Goal: Task Accomplishment & Management: Manage account settings

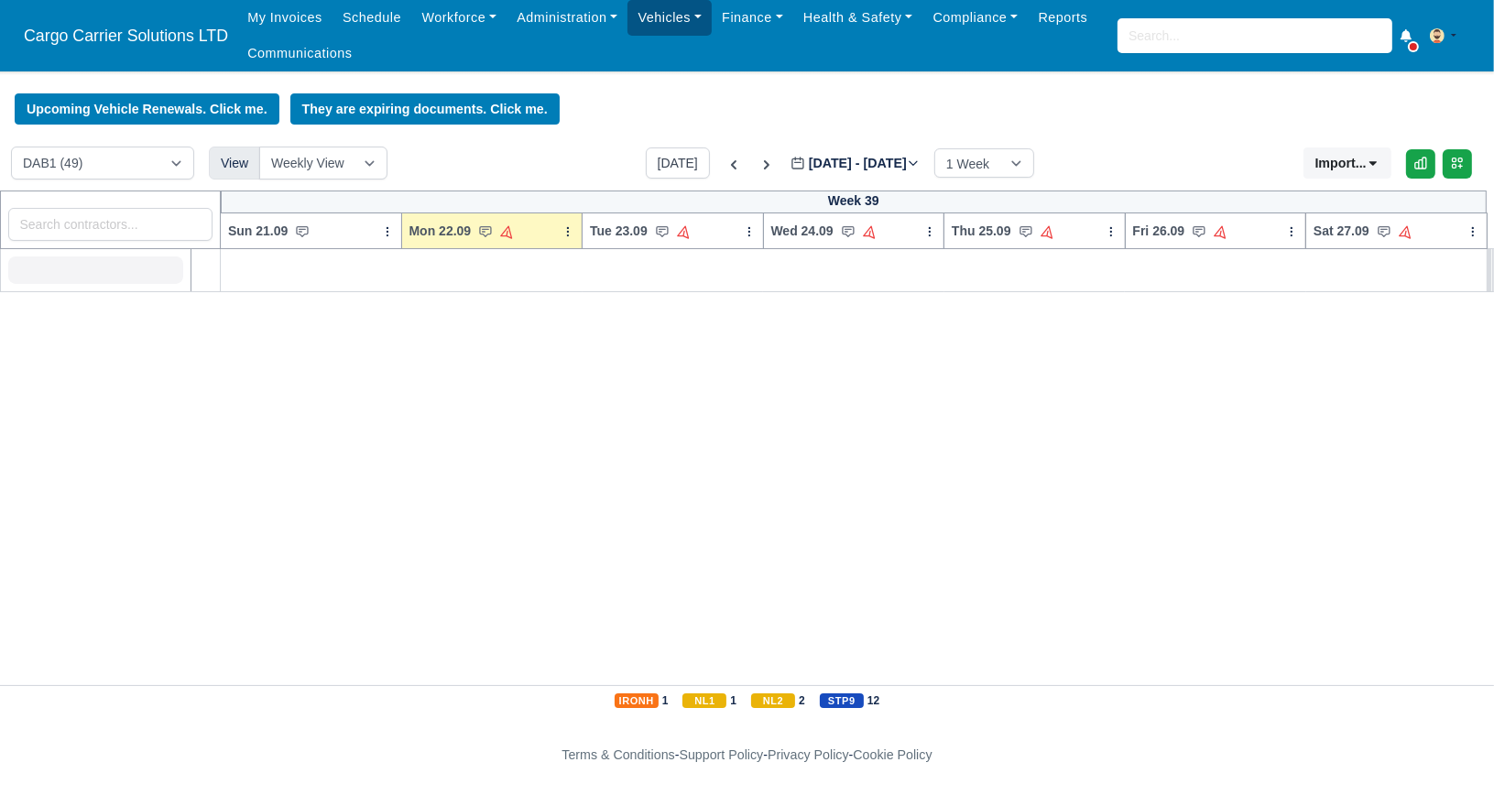
click at [635, 21] on link "Vehicles" at bounding box center [670, 18] width 84 height 36
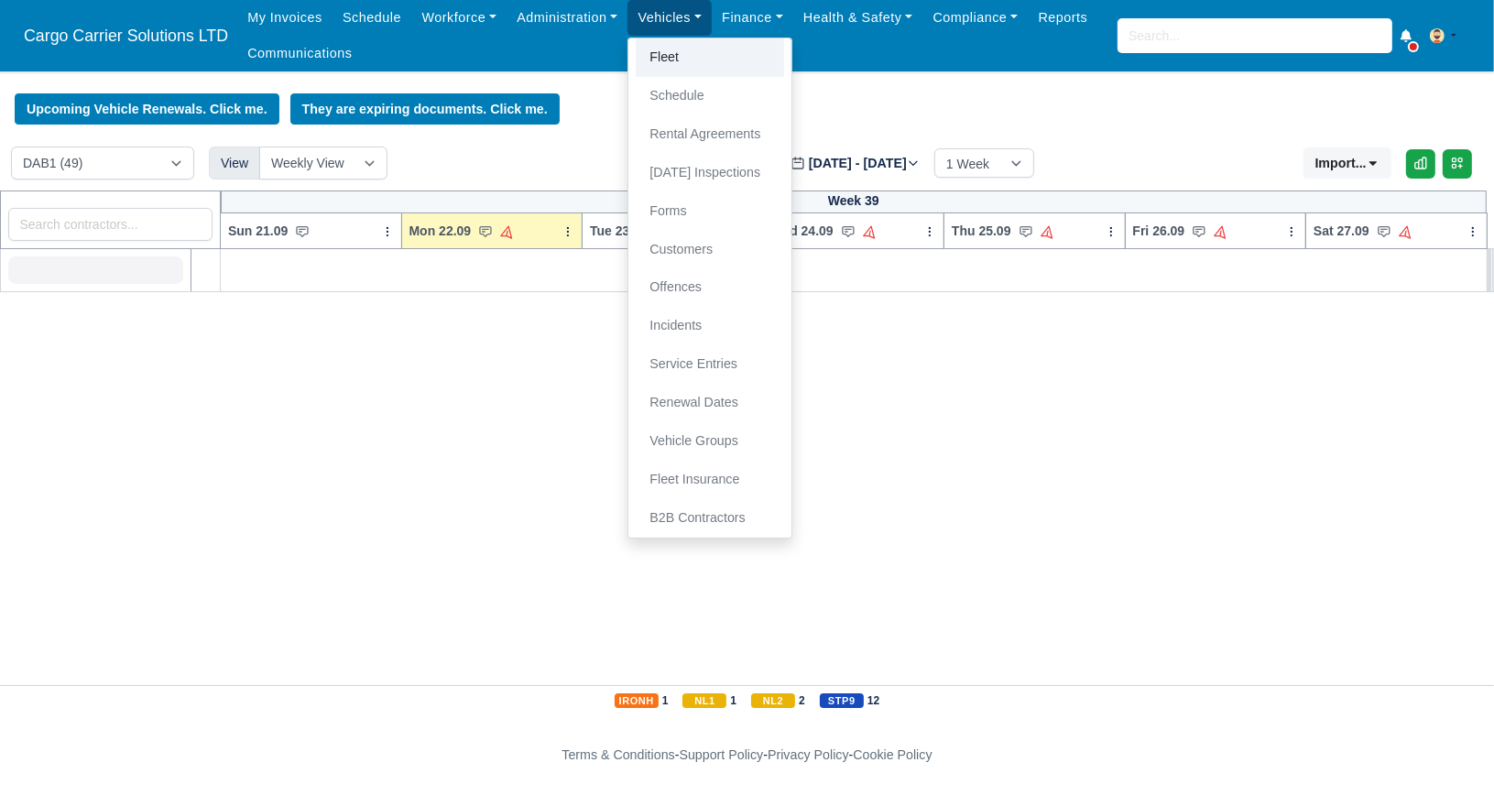
click at [652, 52] on link "Fleet" at bounding box center [710, 57] width 148 height 38
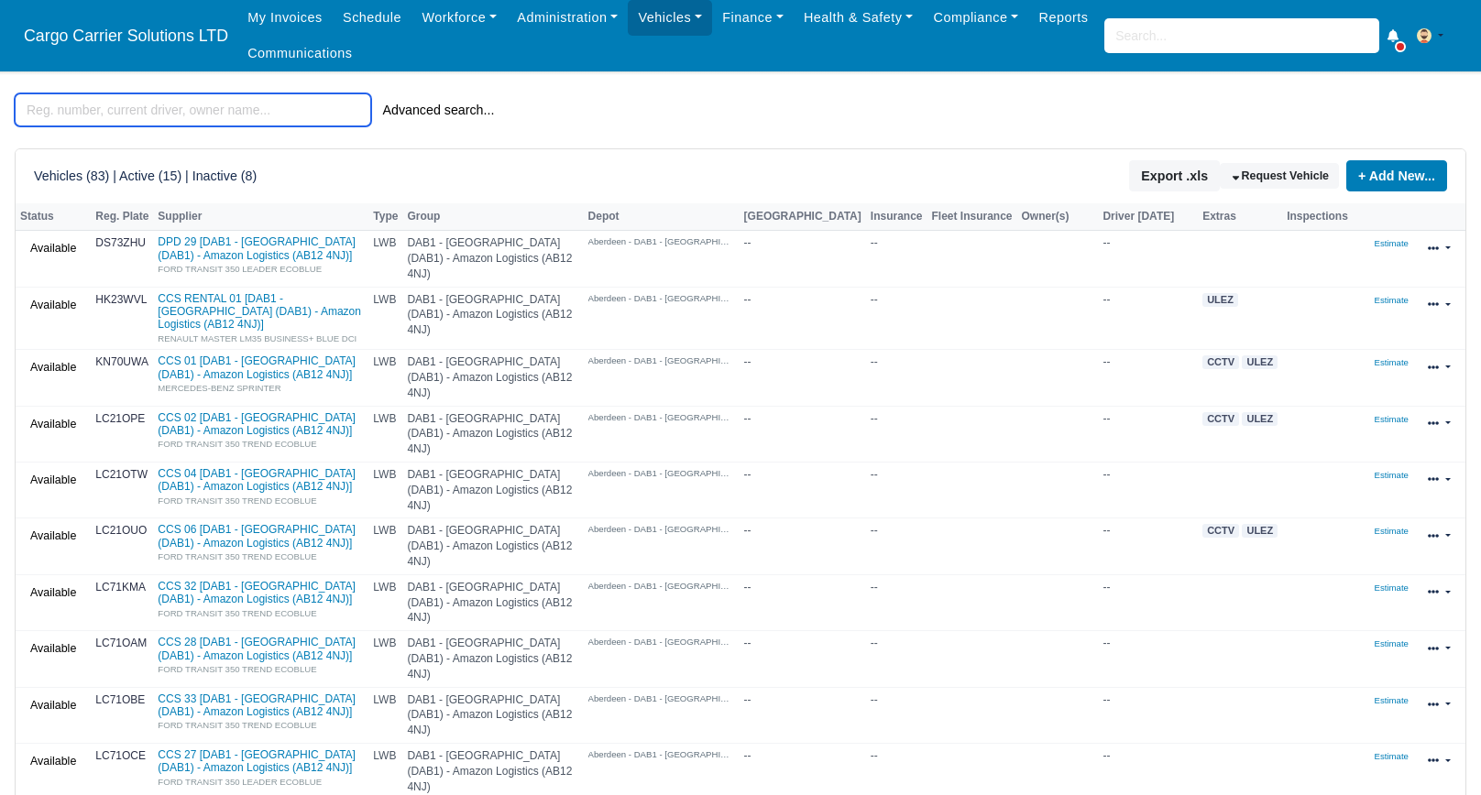
click at [117, 115] on input "search" at bounding box center [193, 109] width 356 height 33
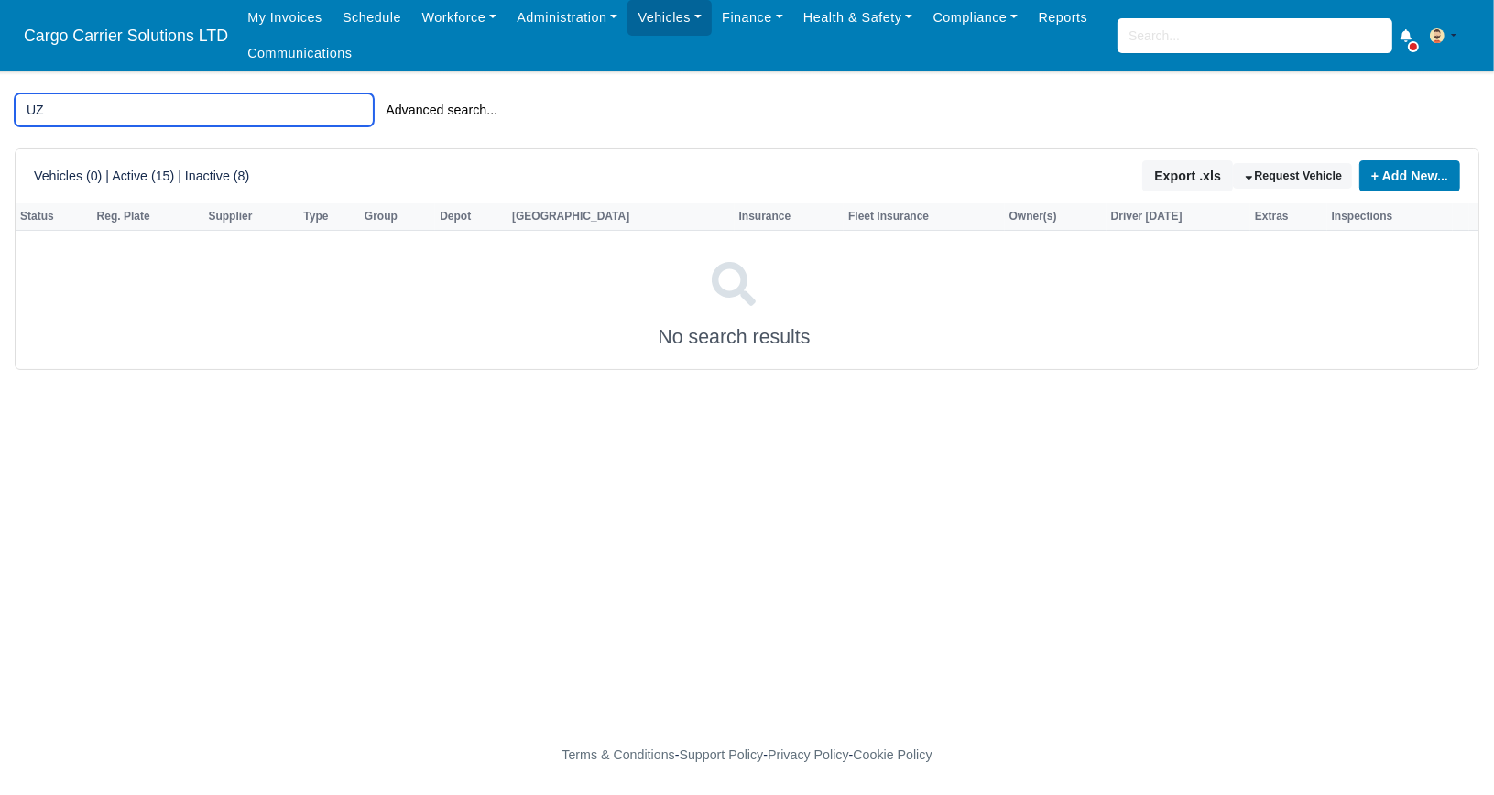
type input "U"
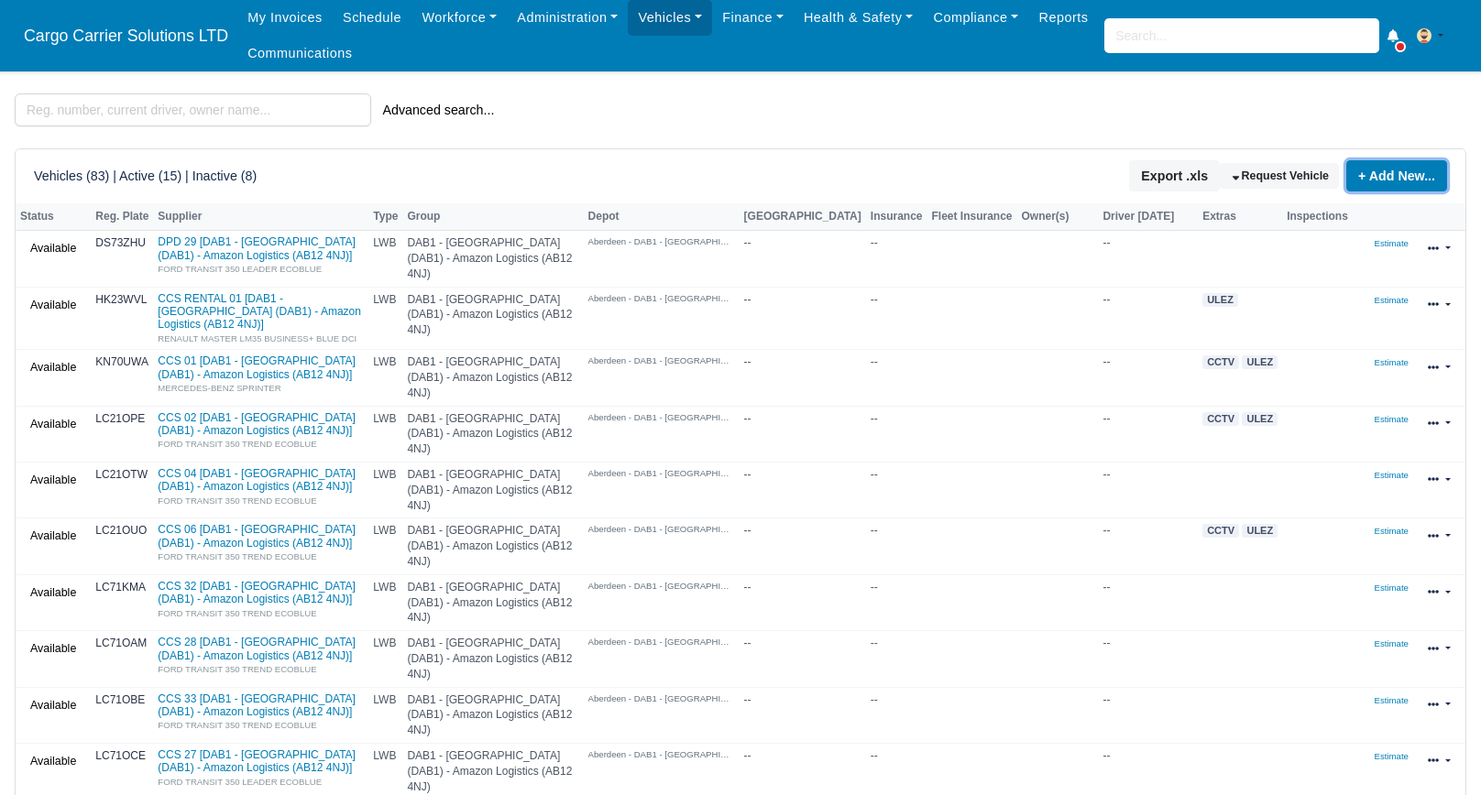
click at [1385, 187] on link "+ Add New..." at bounding box center [1396, 175] width 101 height 31
click at [1344, 238] on link "Single Vehicle" at bounding box center [1363, 238] width 163 height 28
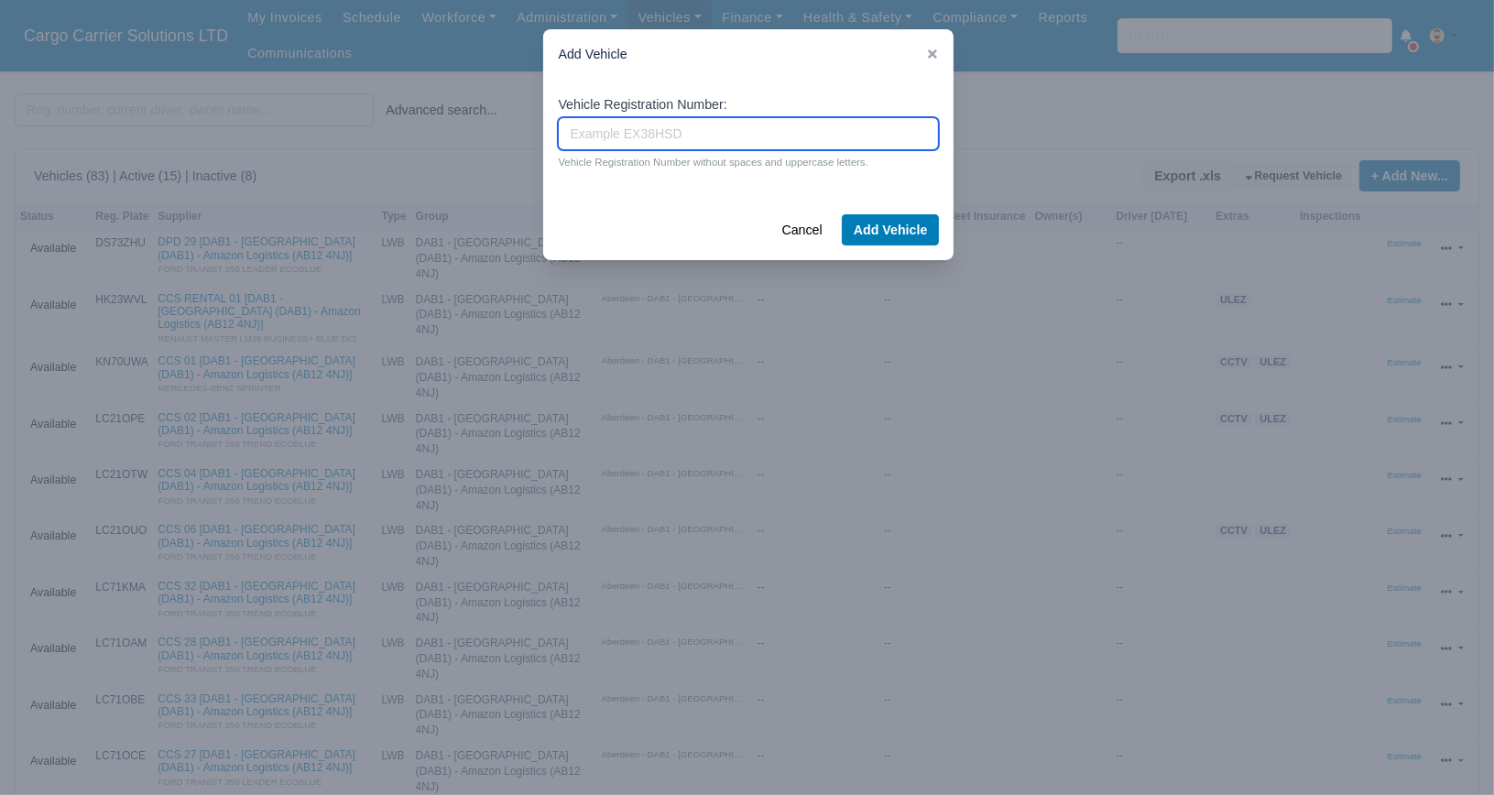
click at [750, 130] on input "Vehicle Registration Number:" at bounding box center [748, 133] width 381 height 33
type input "DN74UZH"
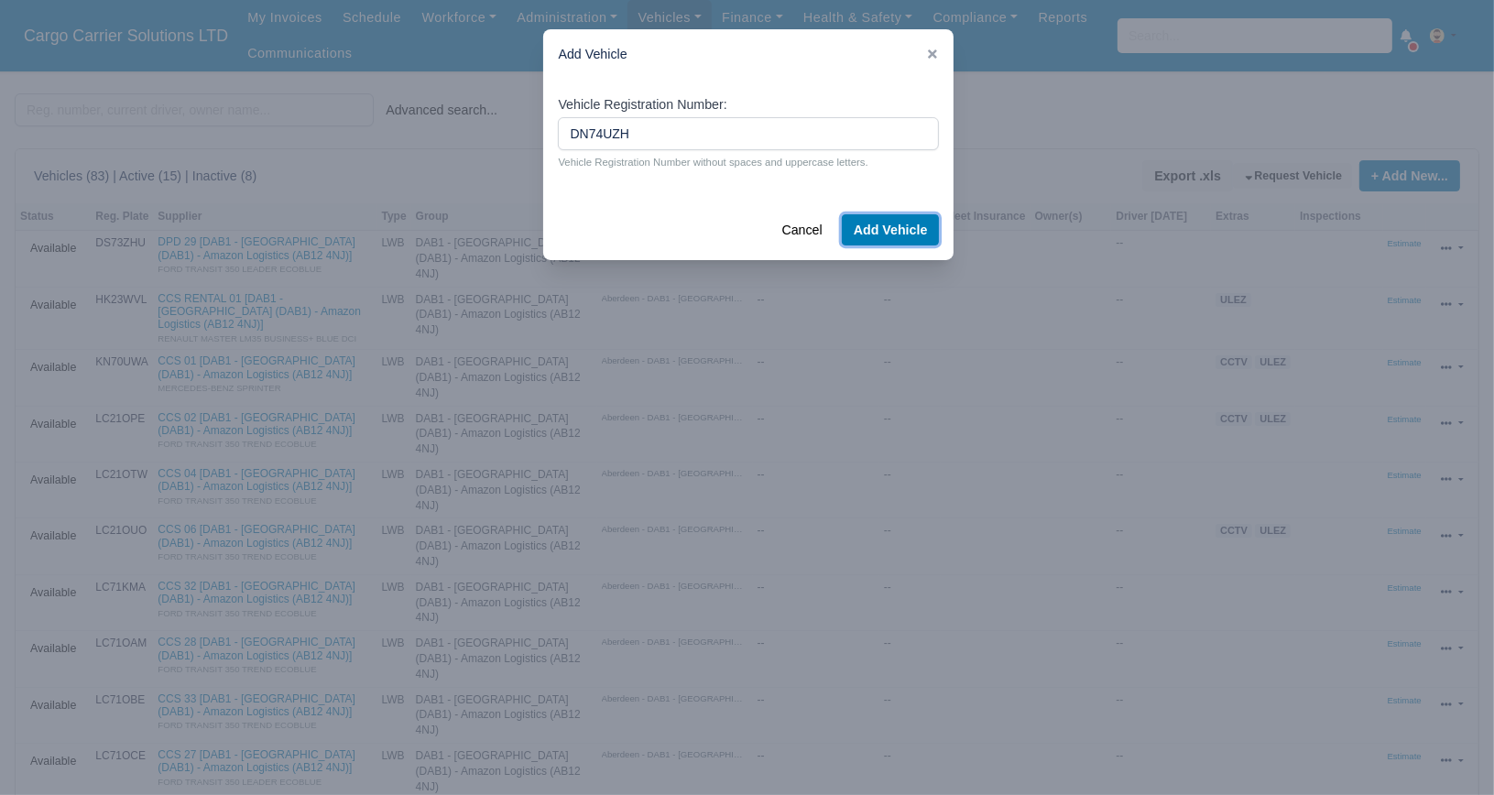
click at [876, 224] on button "Add Vehicle" at bounding box center [891, 229] width 98 height 31
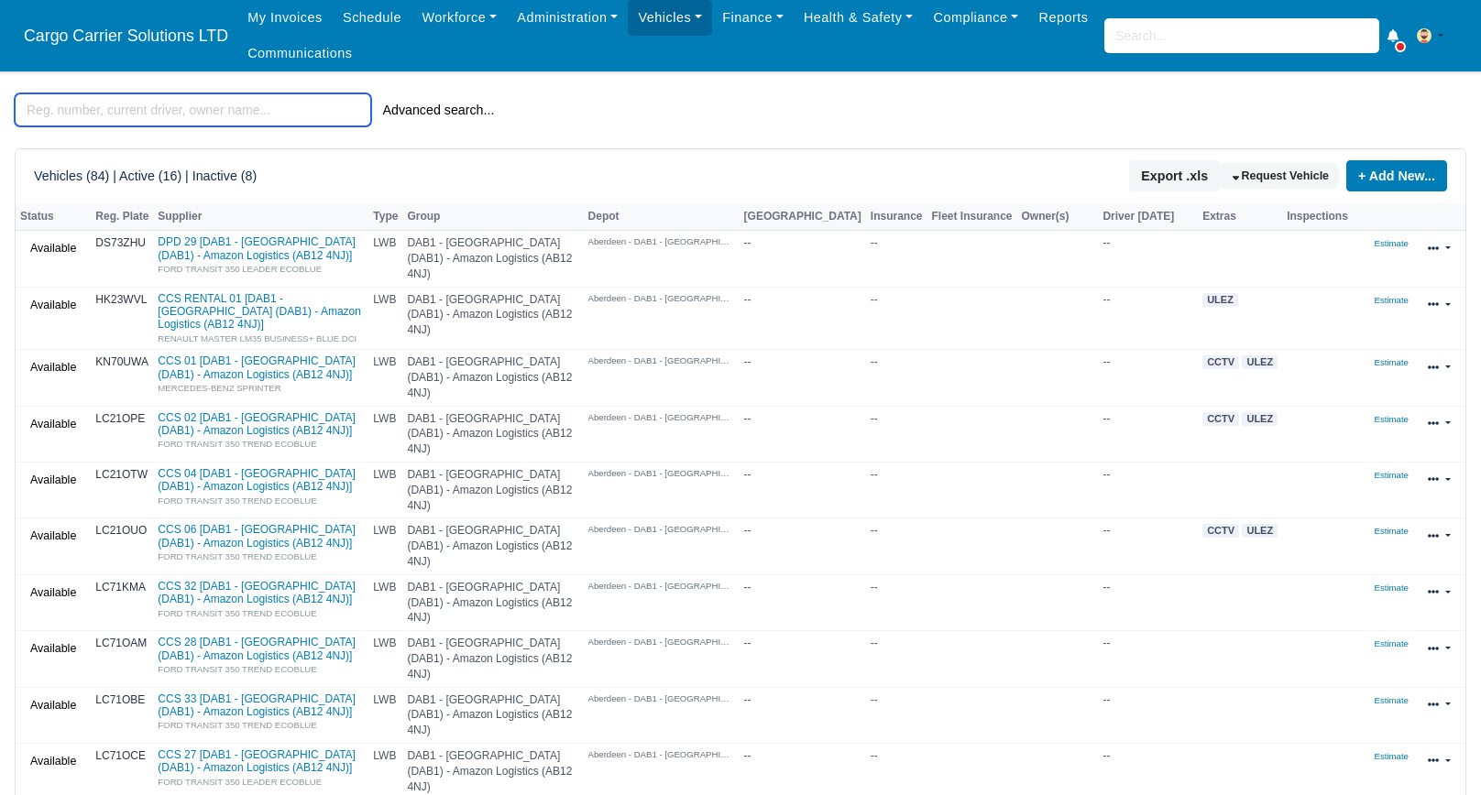
click at [273, 107] on input "search" at bounding box center [193, 109] width 356 height 33
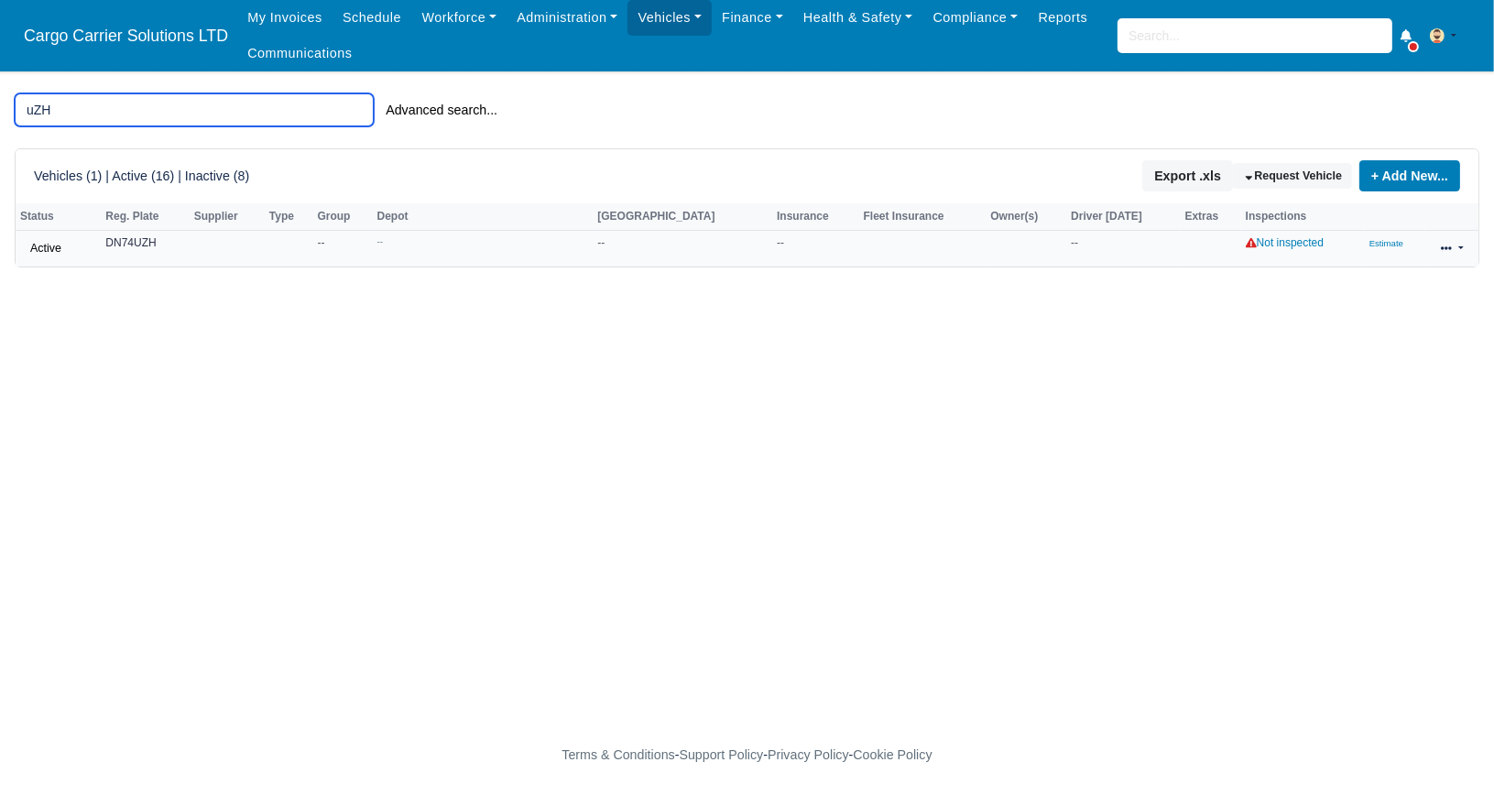
type input "uZH"
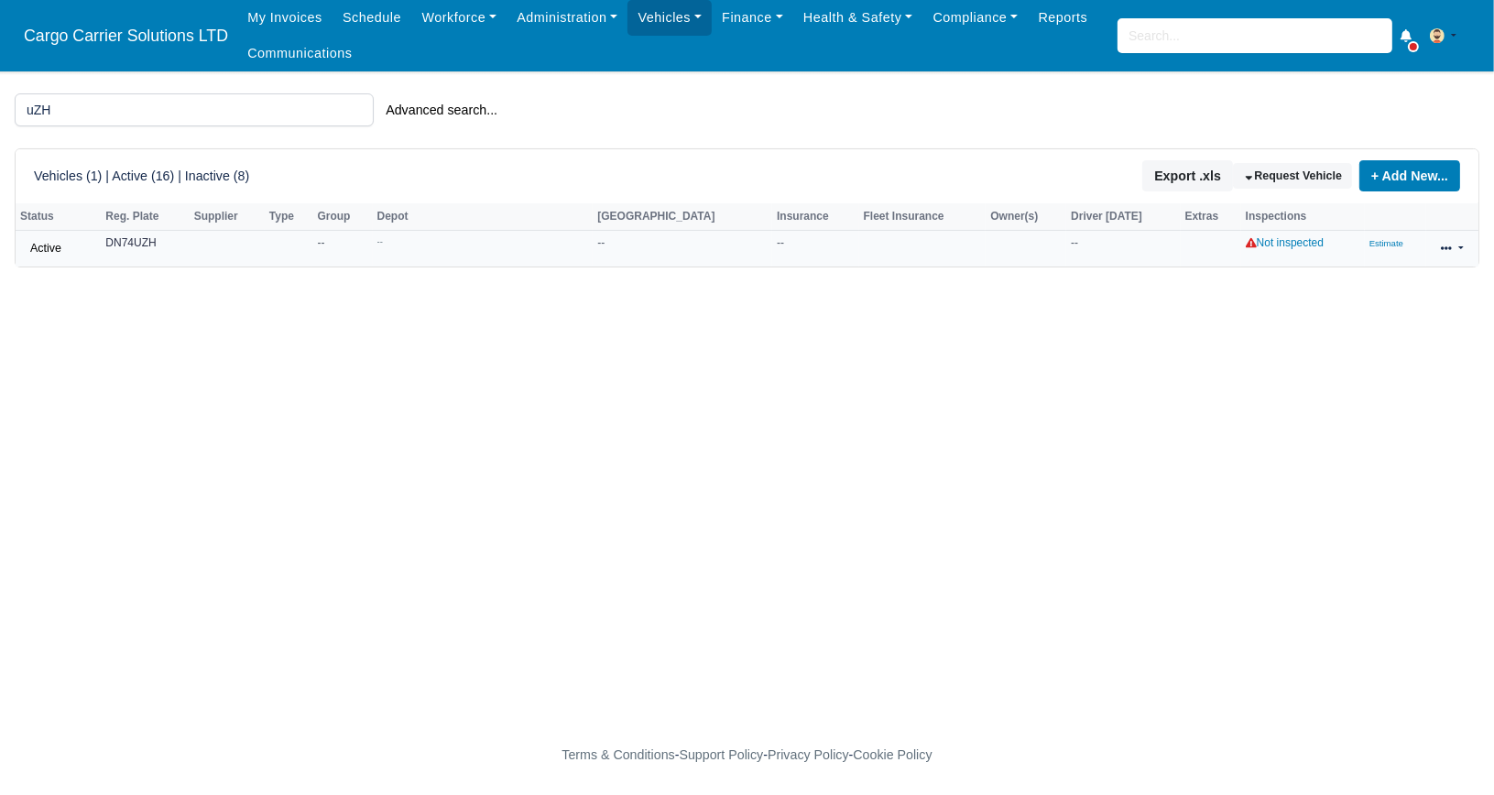
click at [135, 249] on strong "DN74UZH" at bounding box center [130, 242] width 50 height 13
click at [135, 244] on strong "DN74UZH" at bounding box center [130, 242] width 50 height 13
click at [166, 252] on td "DN74UZH" at bounding box center [145, 249] width 88 height 36
click at [148, 246] on strong "DN74UZH" at bounding box center [130, 242] width 50 height 13
click at [48, 246] on link "Active" at bounding box center [45, 248] width 51 height 27
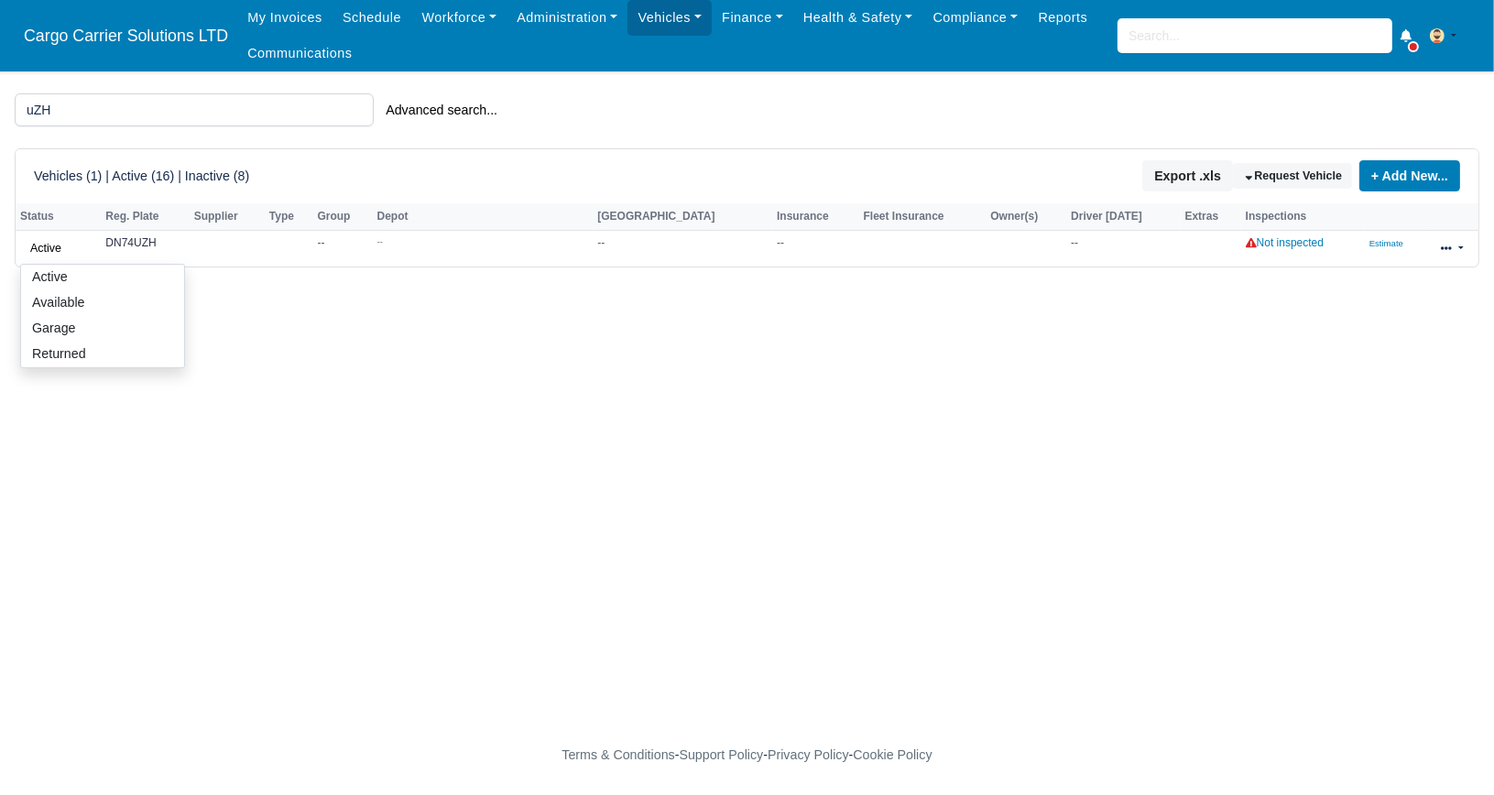
click at [495, 305] on main "uZH Advanced search... Vehicles (1) | Active (16) | Inactive (8) Export .xls Re…" at bounding box center [747, 404] width 1494 height 622
click at [772, 236] on td "--" at bounding box center [815, 249] width 86 height 36
click at [322, 175] on div "Vehicles (1) | Active (16) | Inactive (8) Export .xls Request Vehicle + Add New…" at bounding box center [747, 175] width 1426 height 31
click at [366, 234] on td "--" at bounding box center [342, 249] width 60 height 36
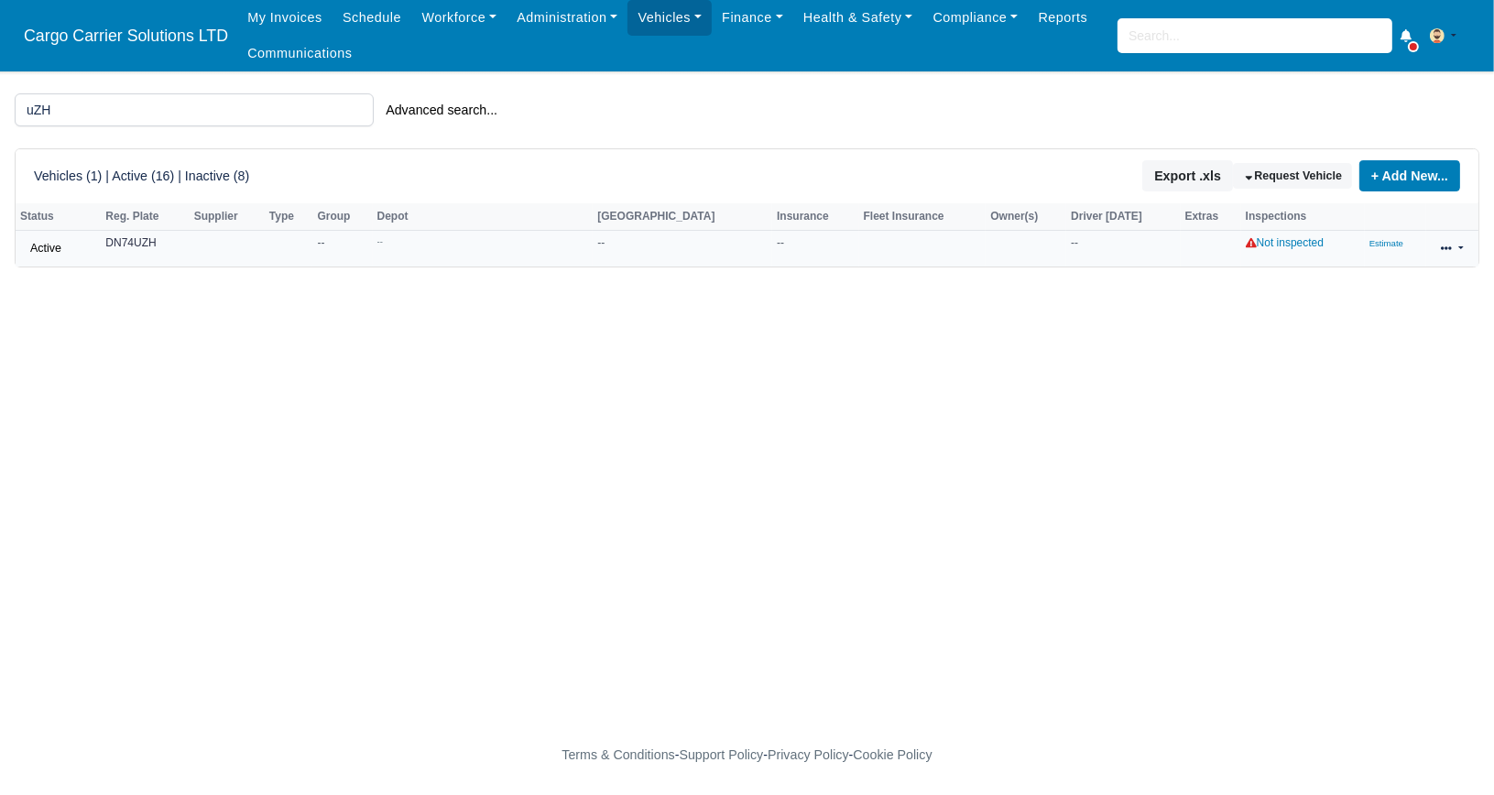
click at [1454, 247] on link at bounding box center [1452, 248] width 43 height 27
click at [1362, 302] on link "Edit" at bounding box center [1391, 306] width 163 height 26
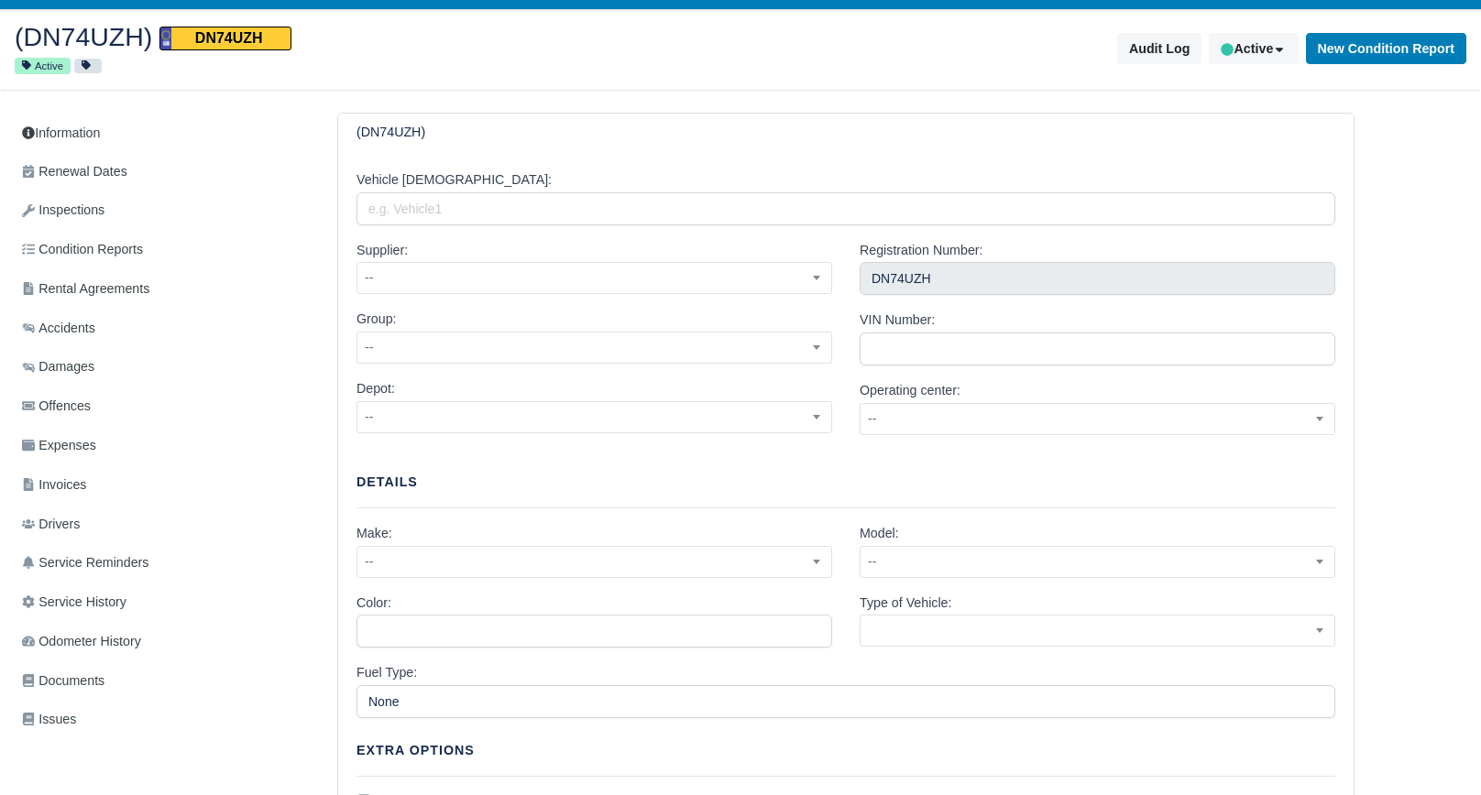
scroll to position [92, 0]
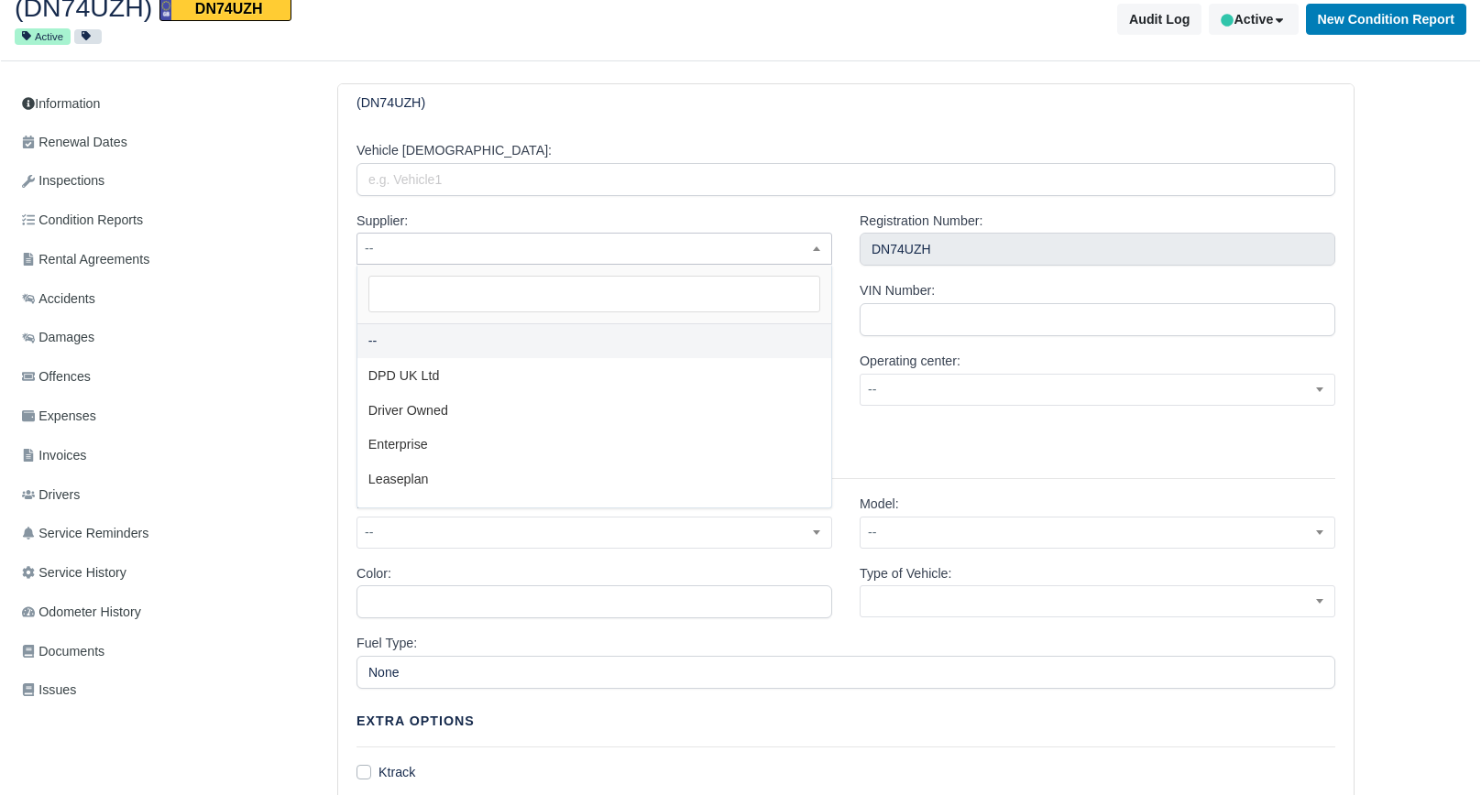
click at [550, 249] on span "--" at bounding box center [594, 248] width 474 height 23
select select "1"
click at [442, 325] on span "--" at bounding box center [594, 318] width 474 height 23
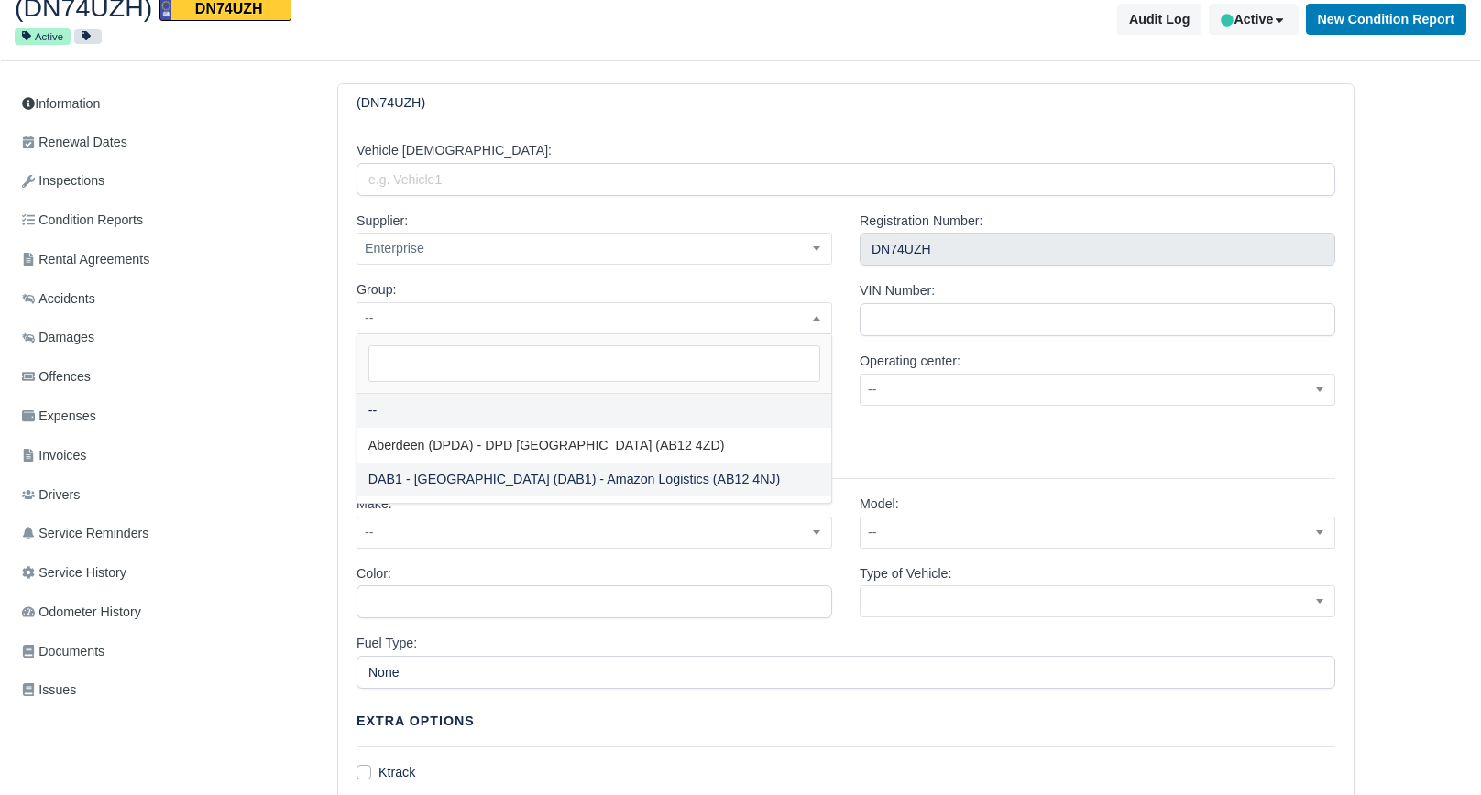
select select "2"
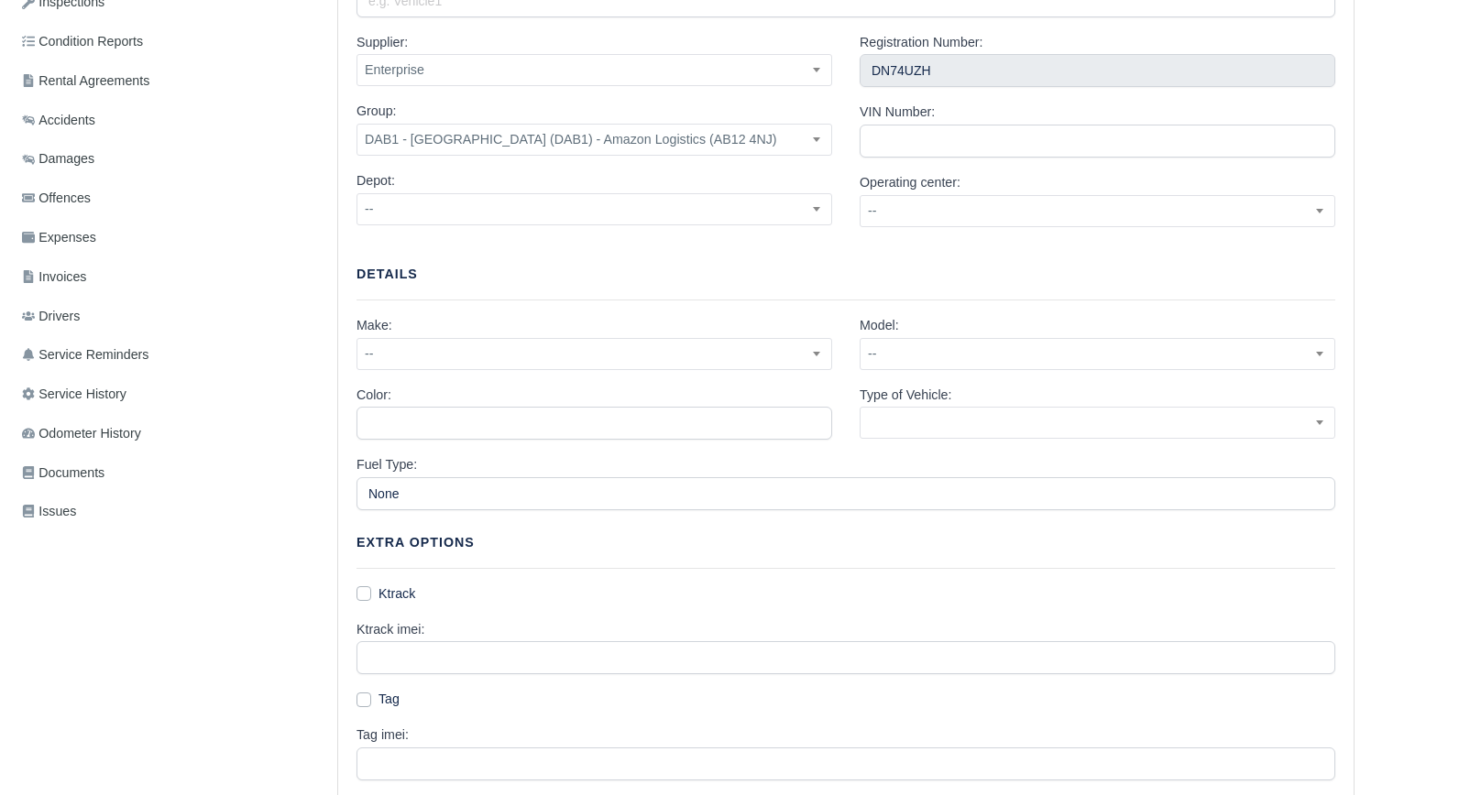
scroll to position [275, 0]
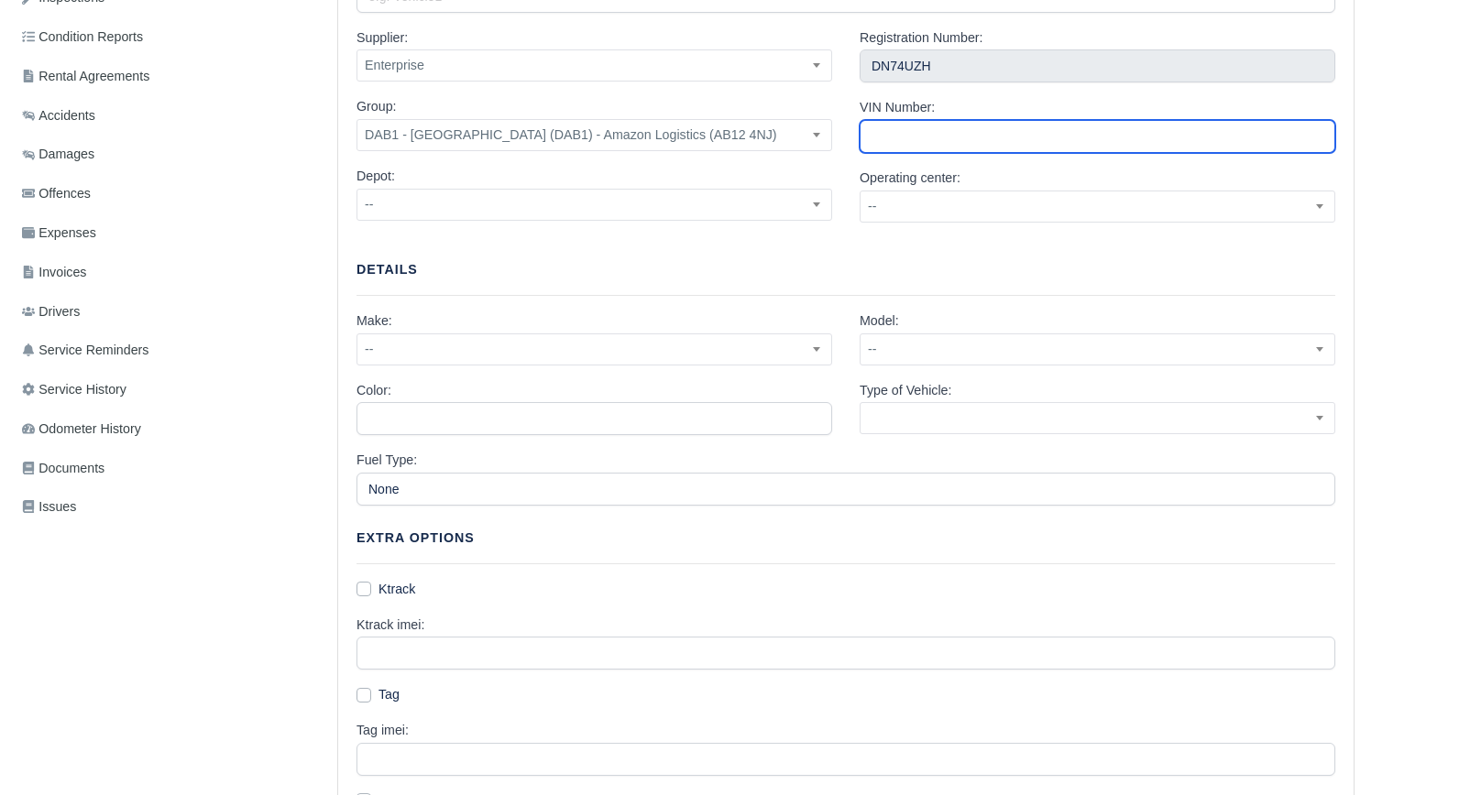
click at [938, 140] on input "VIN Number:" at bounding box center [1096, 136] width 475 height 33
paste input "WF0EXXTTRERL72342"
type input "WF0EXXTTRERL72342"
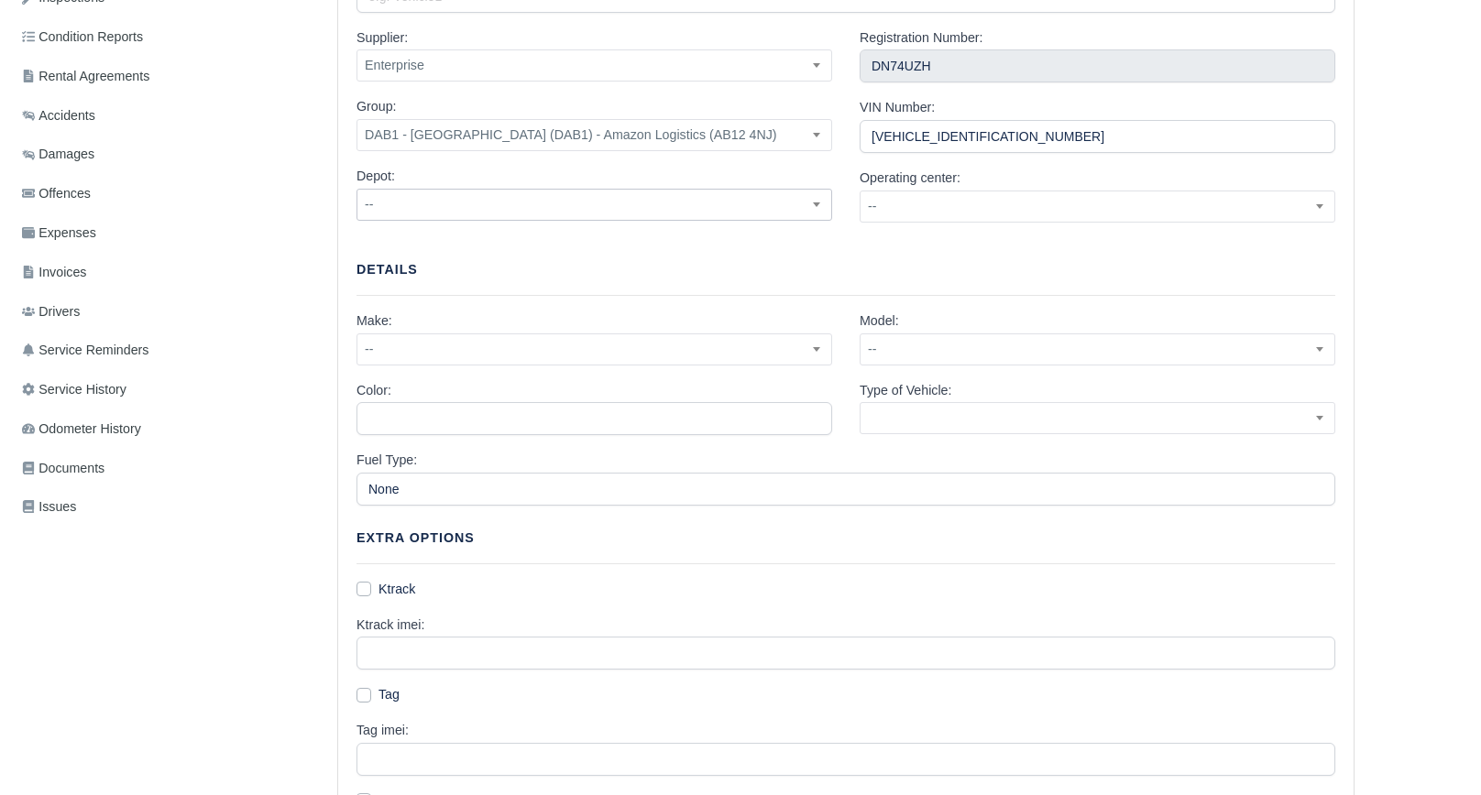
click at [622, 212] on span "--" at bounding box center [594, 204] width 474 height 23
select select "3"
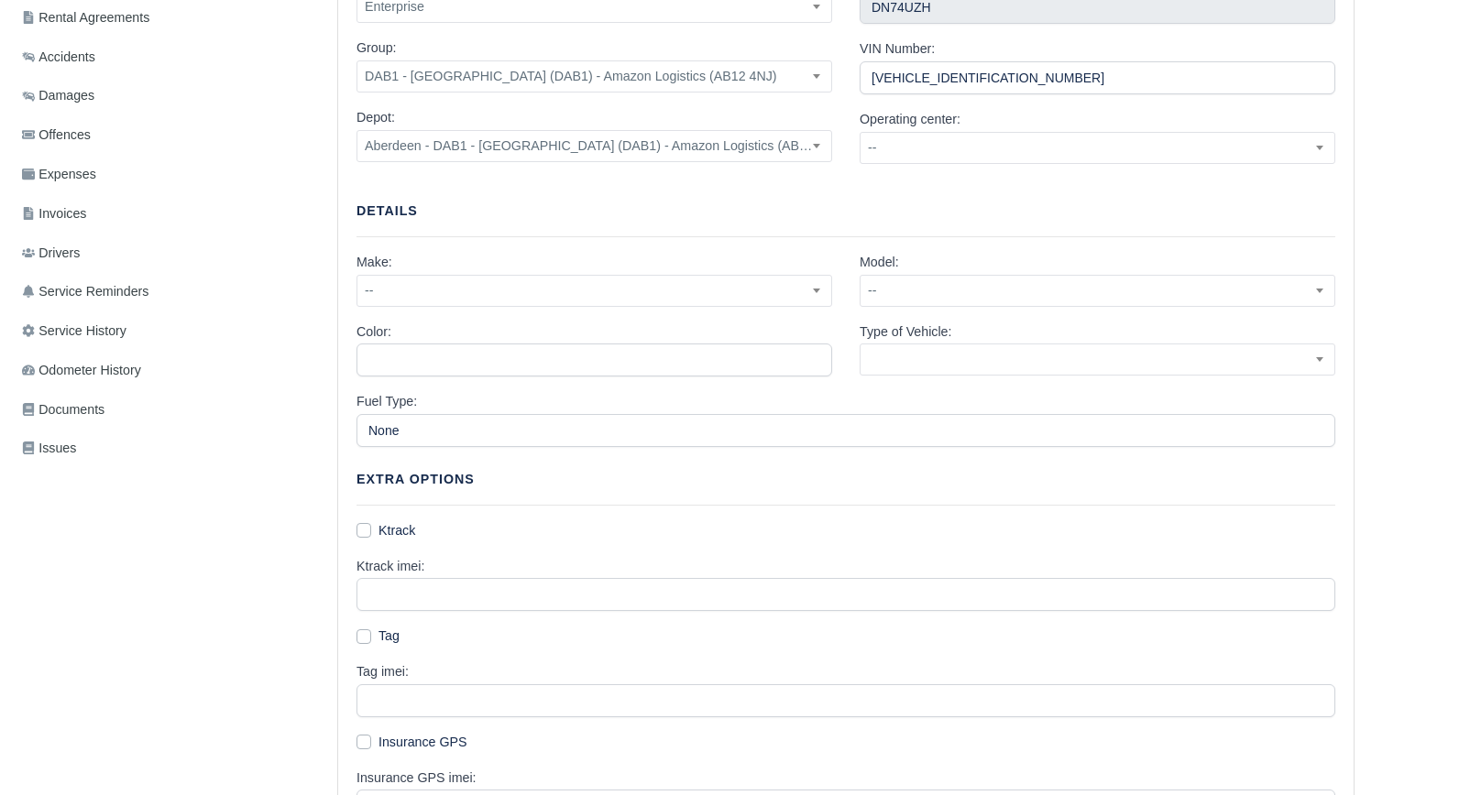
scroll to position [366, 0]
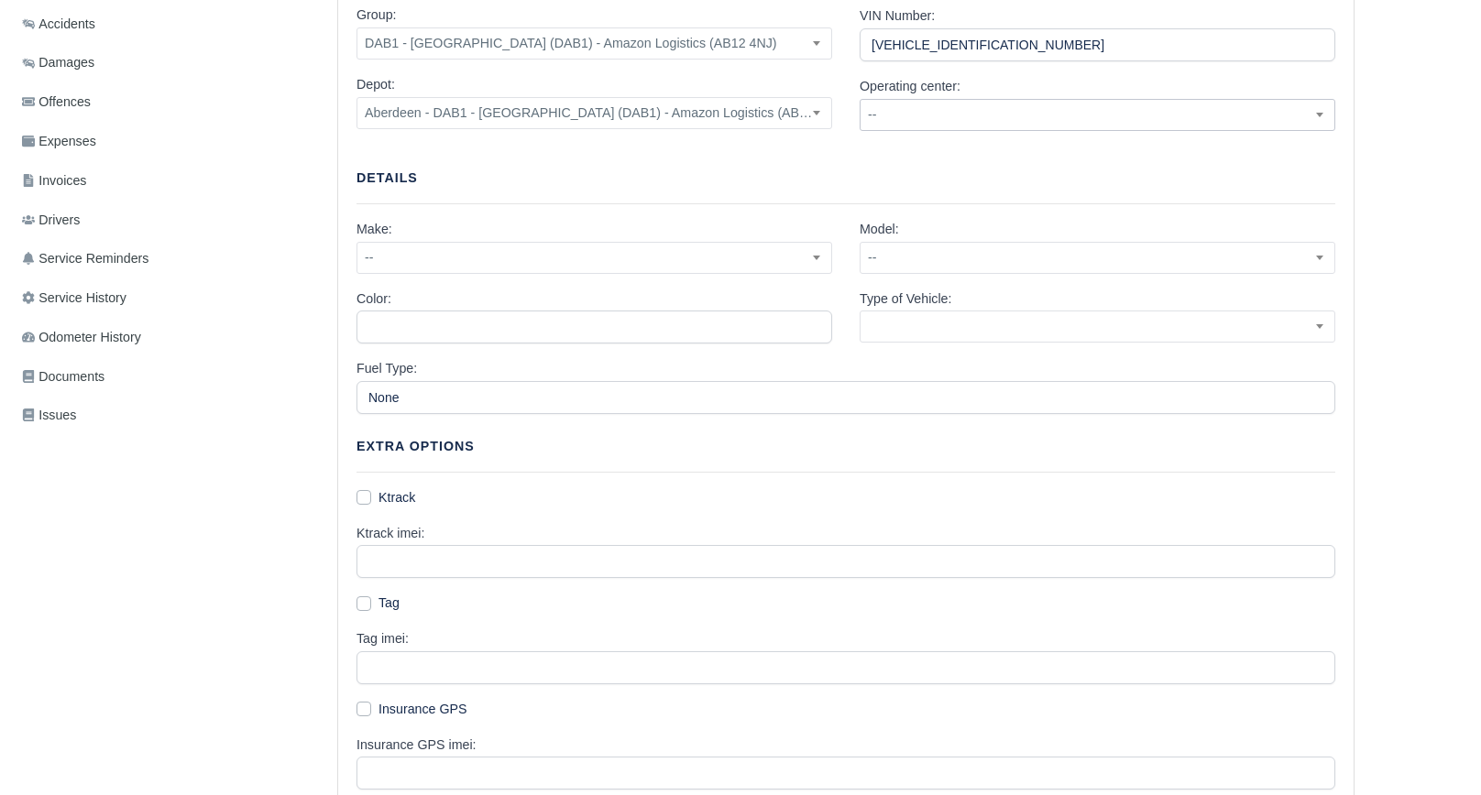
click at [906, 123] on span "--" at bounding box center [1097, 115] width 474 height 23
type input "Amazon"
click at [744, 147] on div "Vehicle Alias: Supplier: -- DPD UK Ltd Driver Owned Enterprise Leaseplan Owned …" at bounding box center [845, 531] width 1015 height 1368
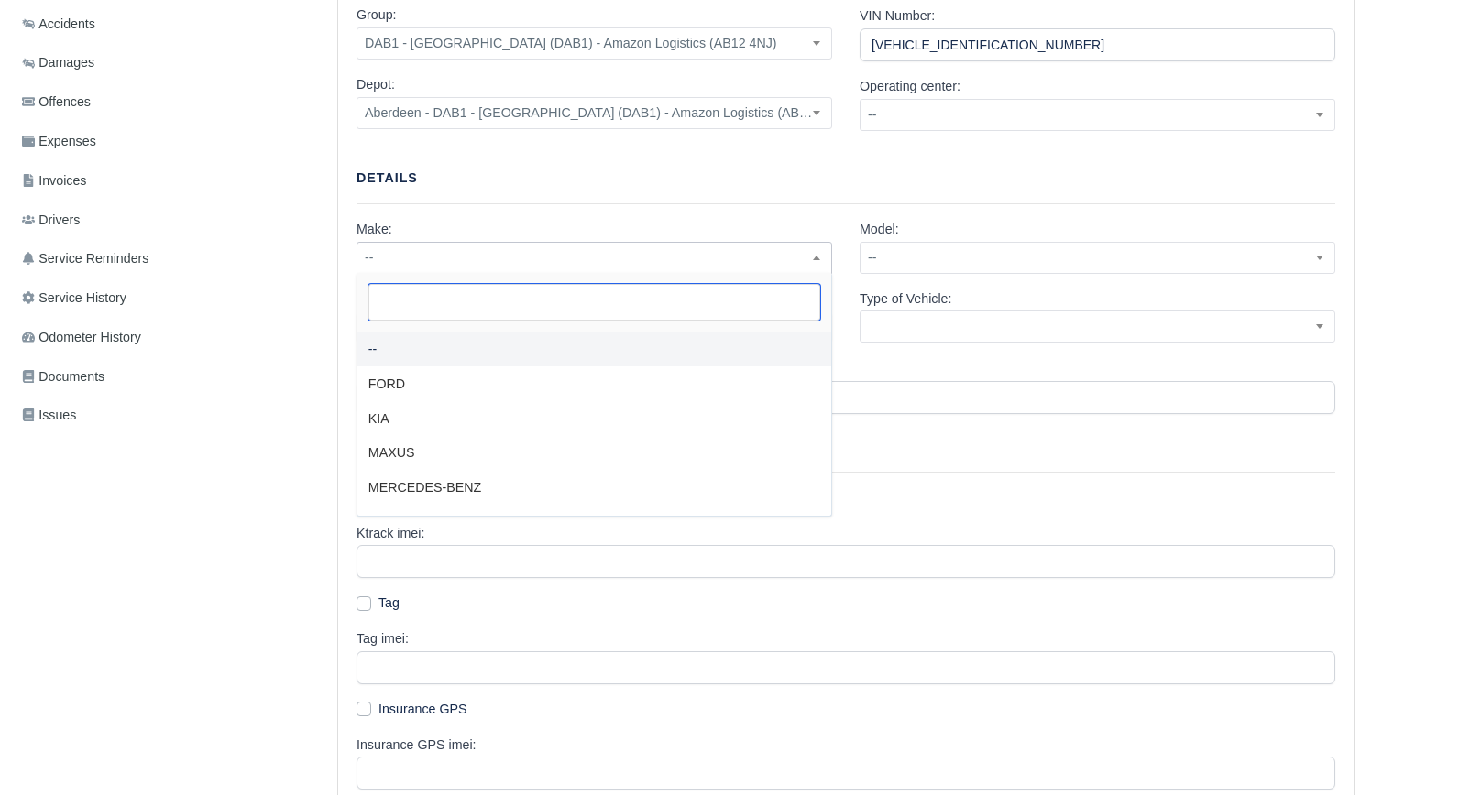
click at [656, 255] on span "--" at bounding box center [594, 257] width 474 height 23
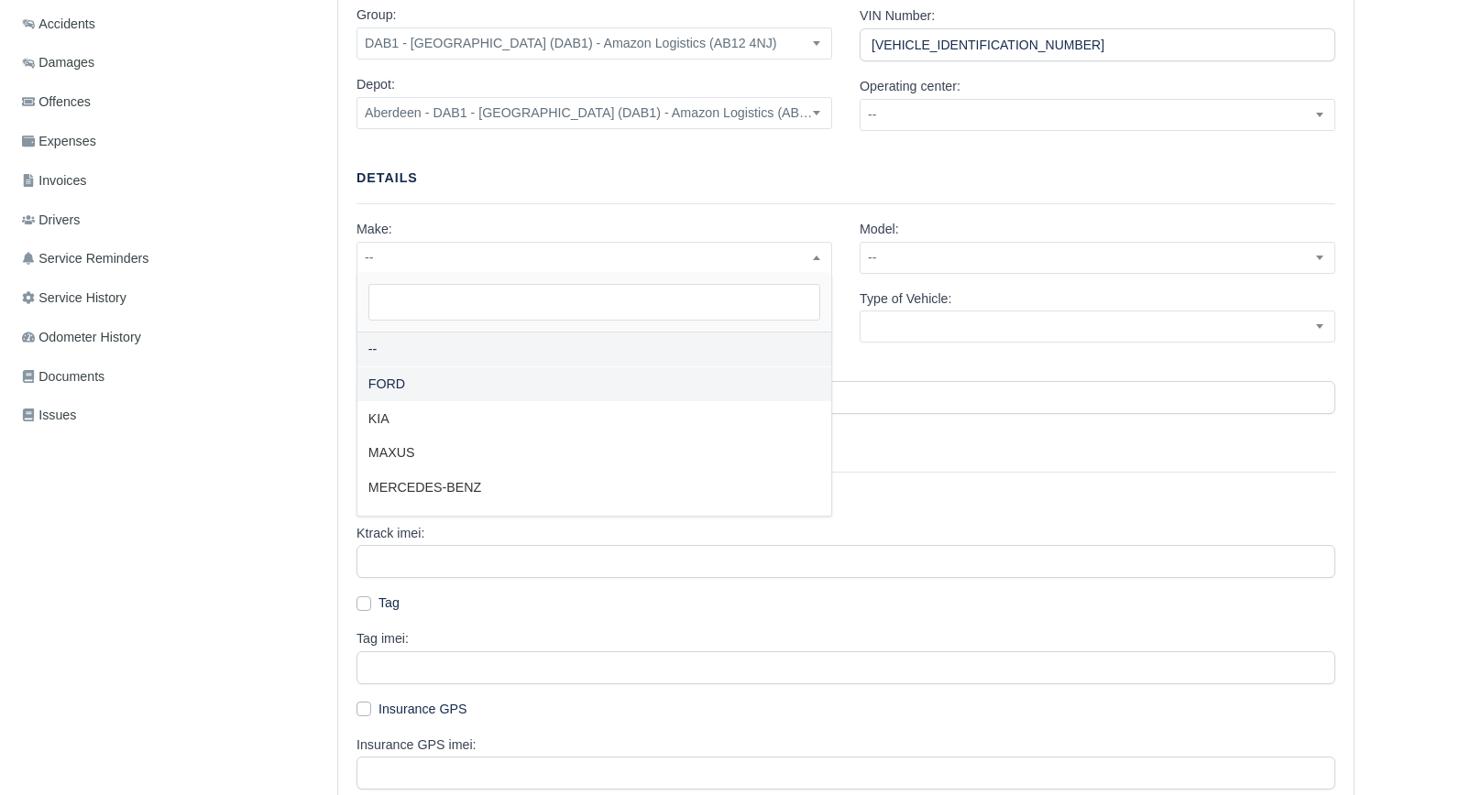
select select "2"
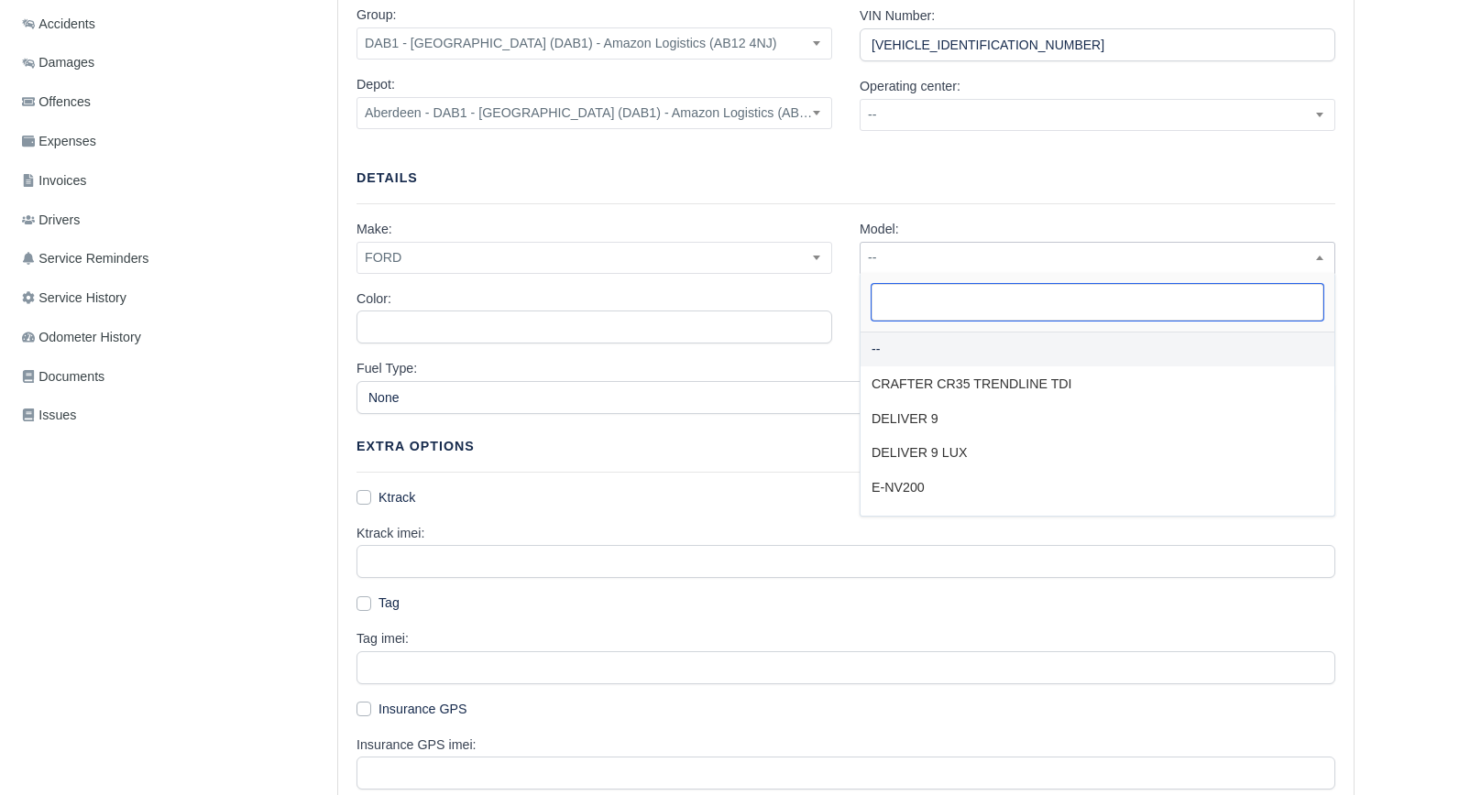
click at [872, 250] on span "--" at bounding box center [1097, 257] width 474 height 23
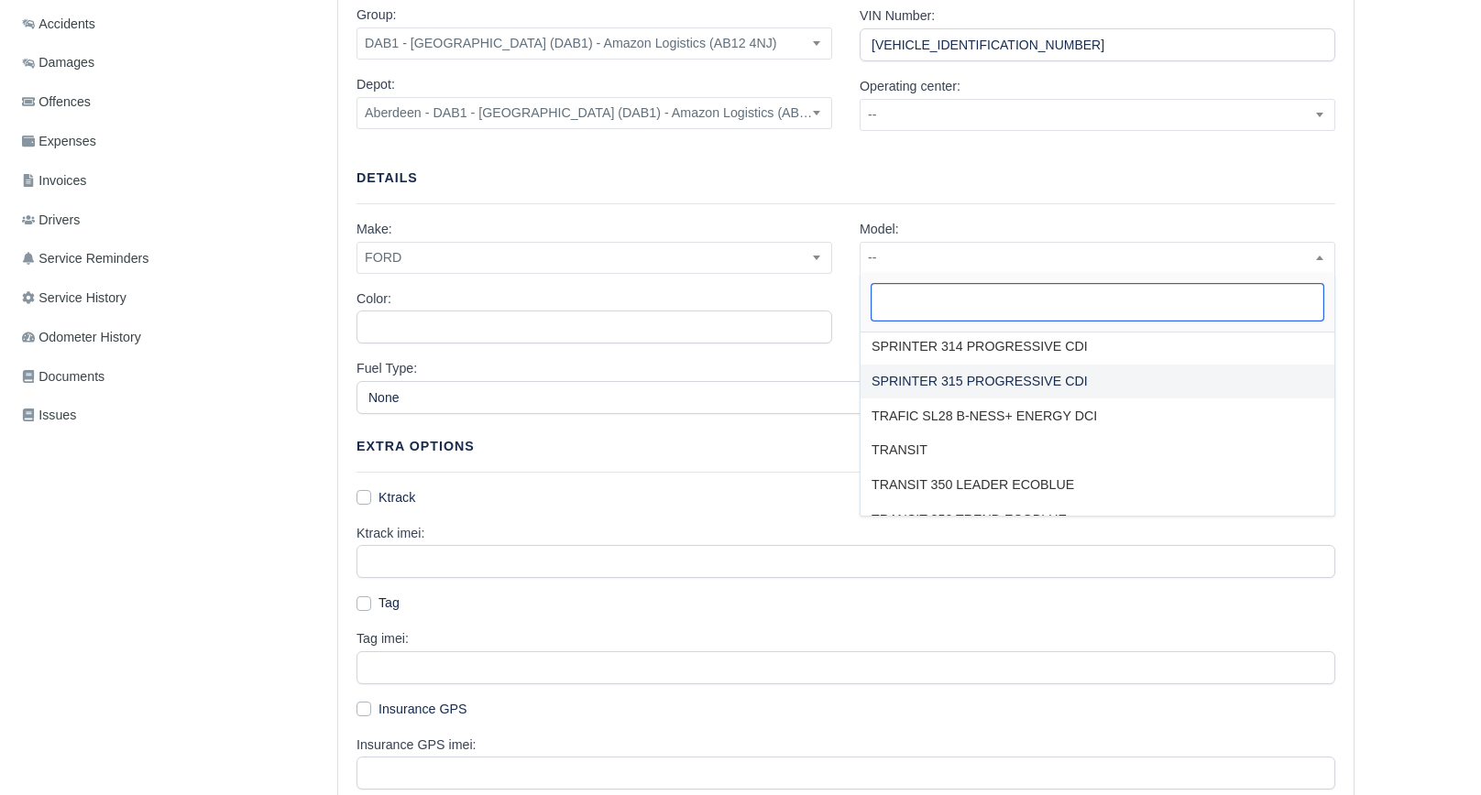
scroll to position [444, 0]
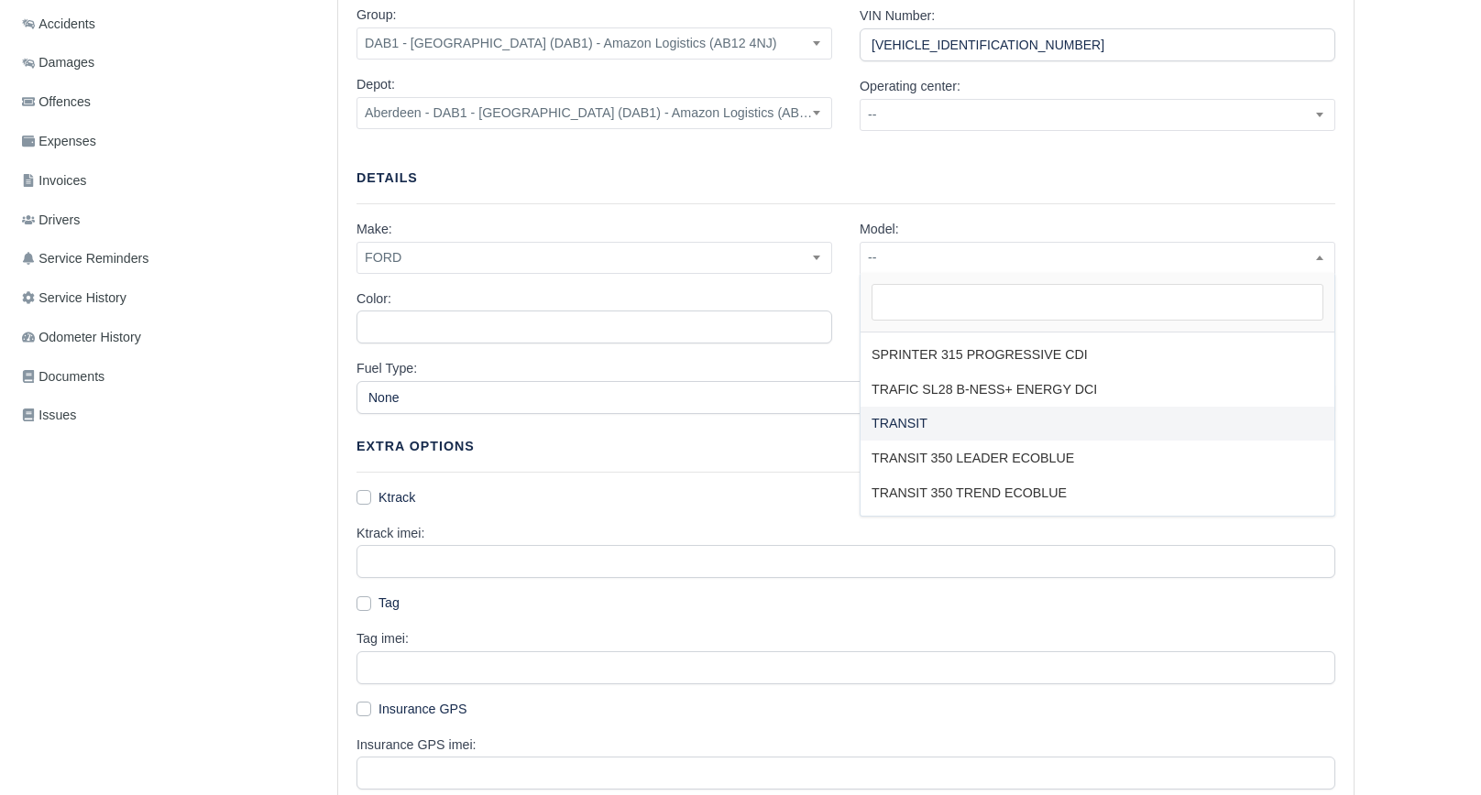
select select "9"
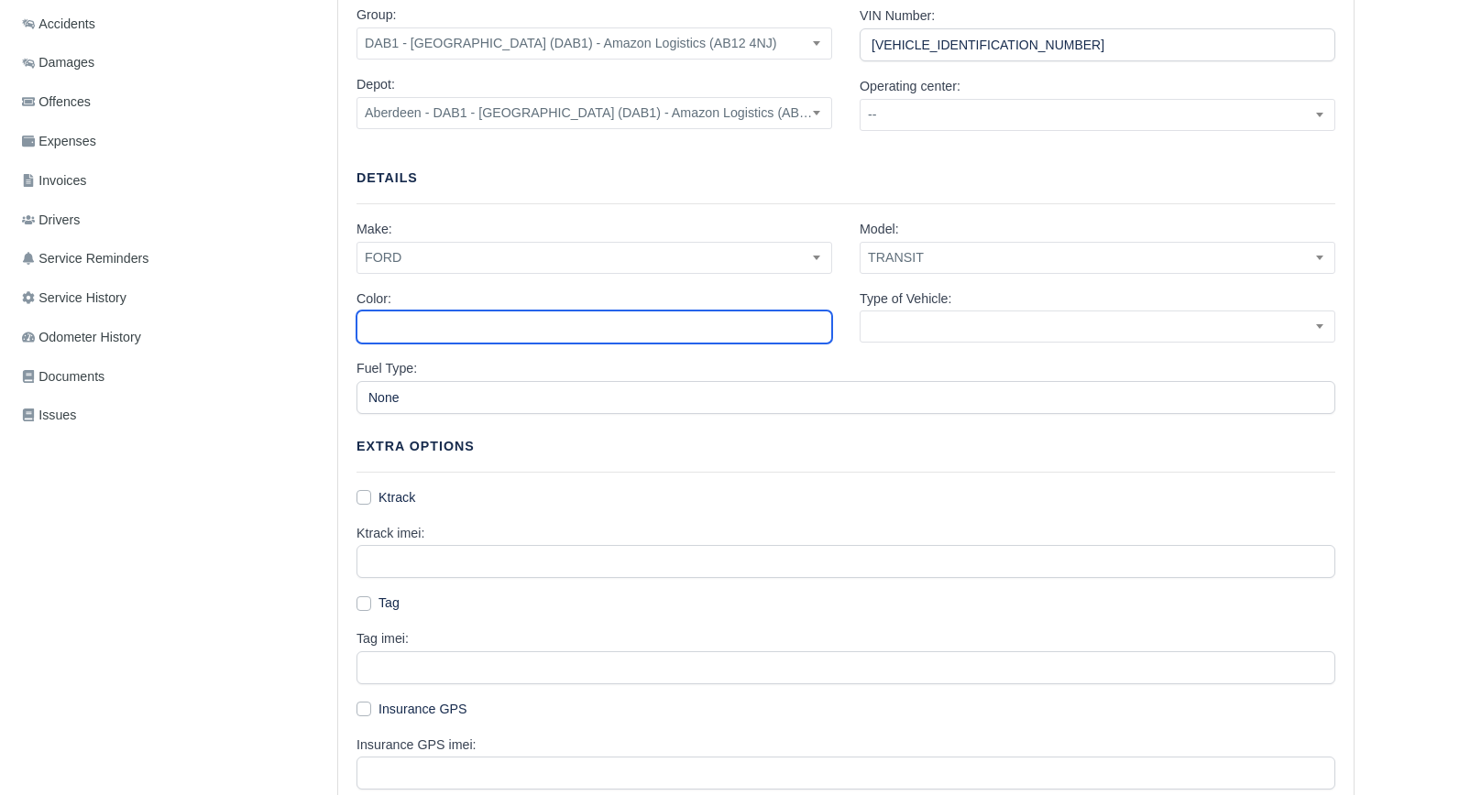
click at [574, 322] on input "Color:" at bounding box center [593, 327] width 475 height 33
type input "Silver"
click at [949, 332] on span at bounding box center [1096, 327] width 475 height 32
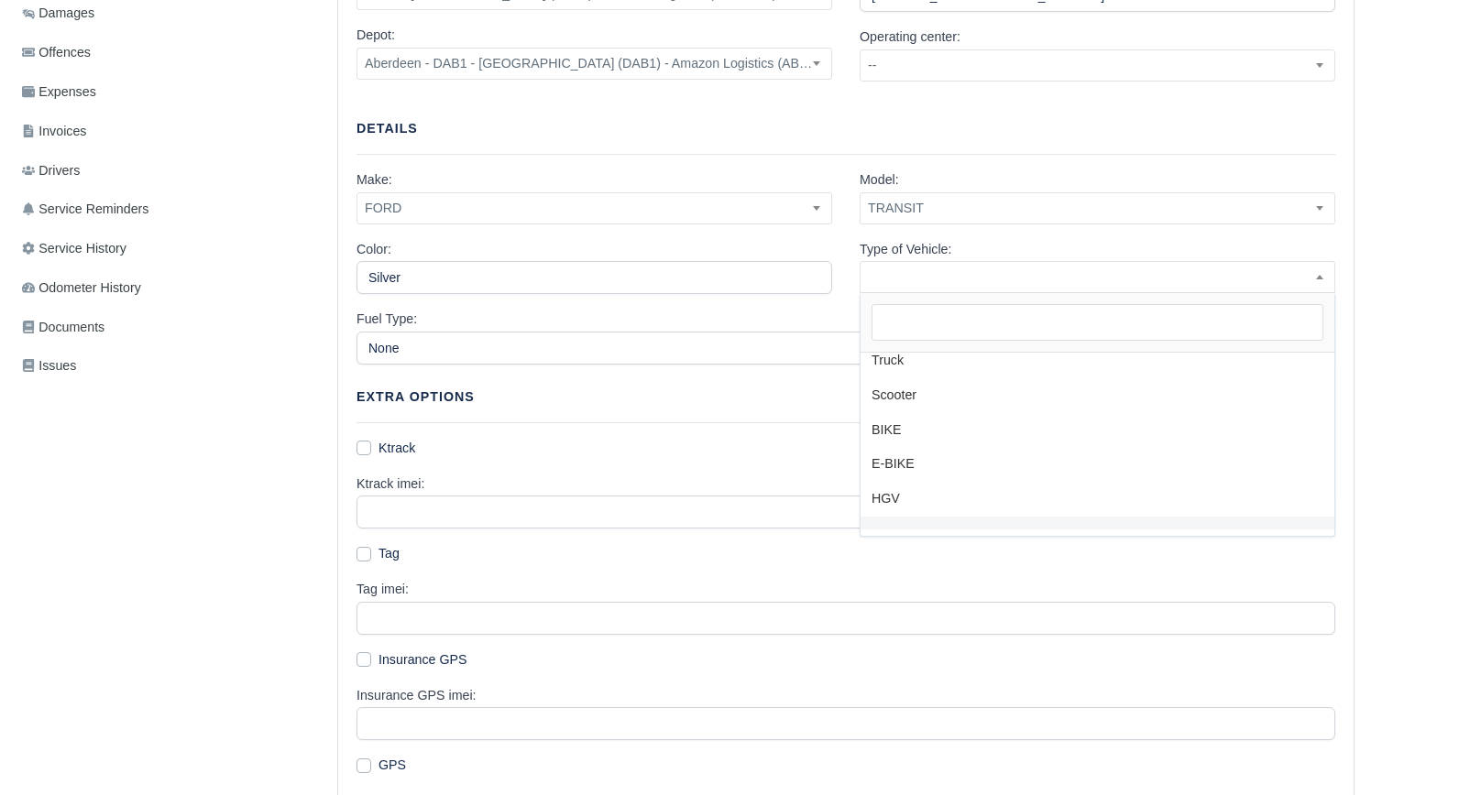
scroll to position [458, 0]
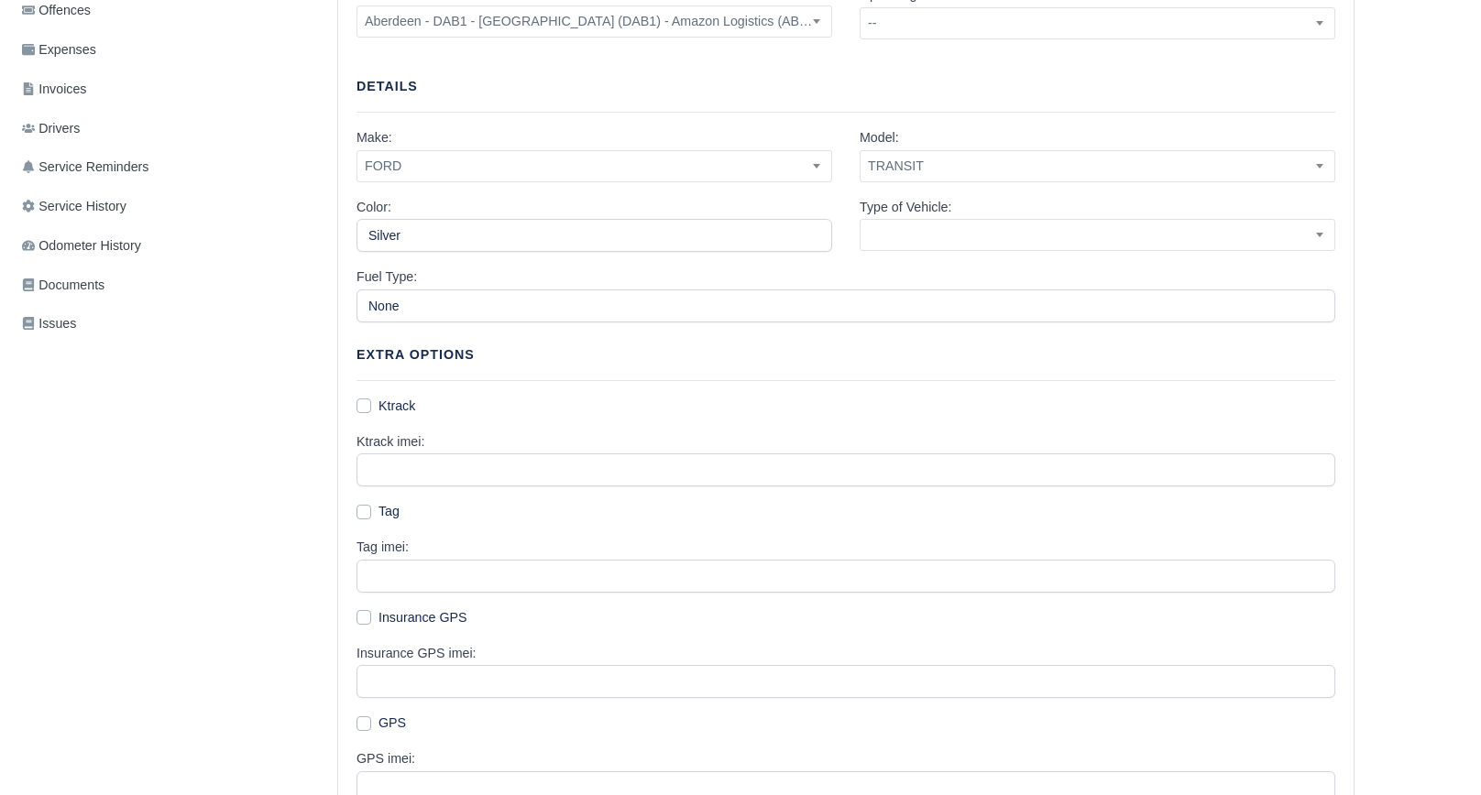
click at [755, 254] on div "Color: Silver" at bounding box center [594, 232] width 503 height 71
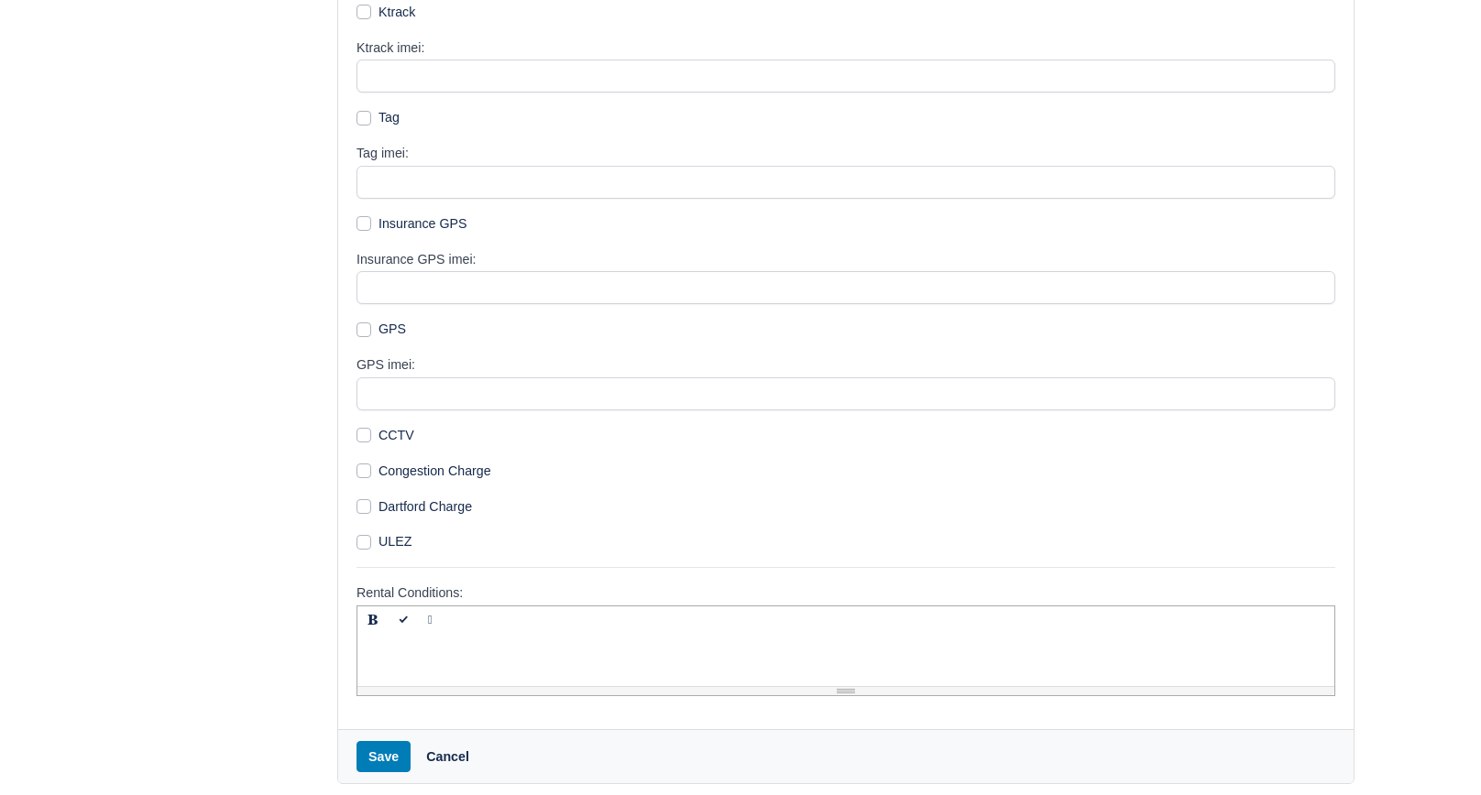
scroll to position [920, 0]
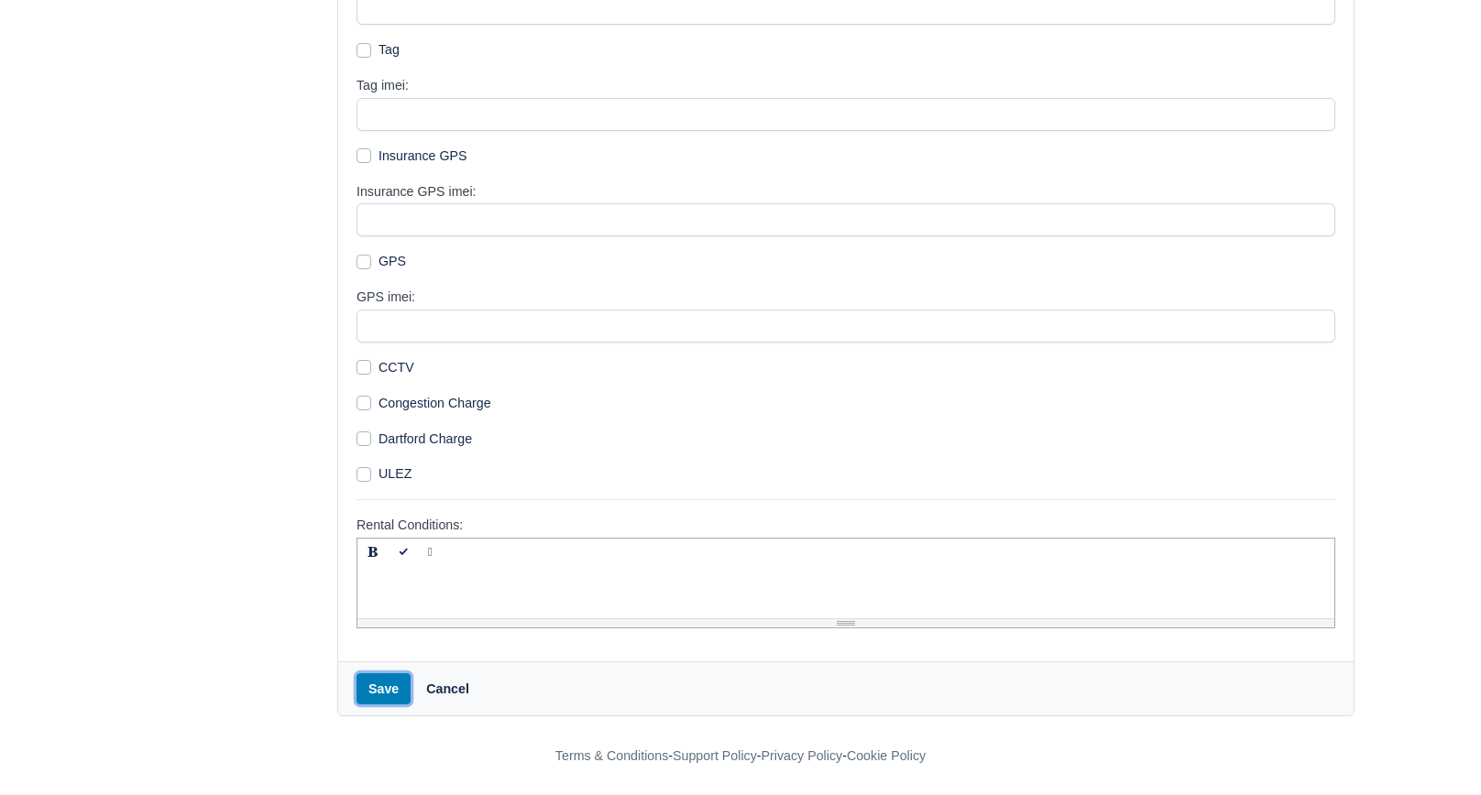
click at [384, 686] on button "Save" at bounding box center [383, 688] width 54 height 31
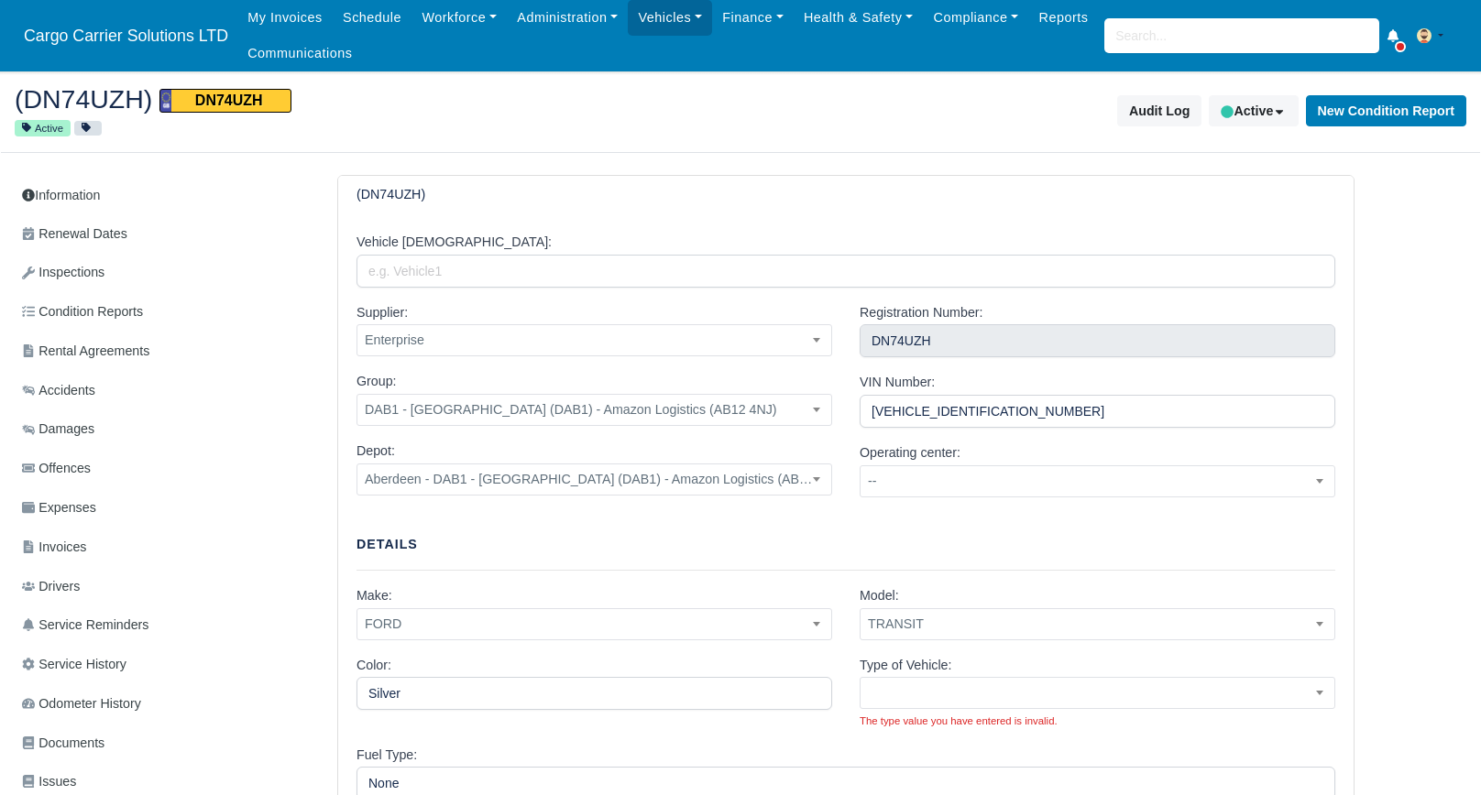
drag, startPoint x: 1084, startPoint y: 315, endPoint x: 1070, endPoint y: 279, distance: 38.3
click at [1083, 308] on div "Registration Number: DN74UZH" at bounding box center [1096, 330] width 475 height 56
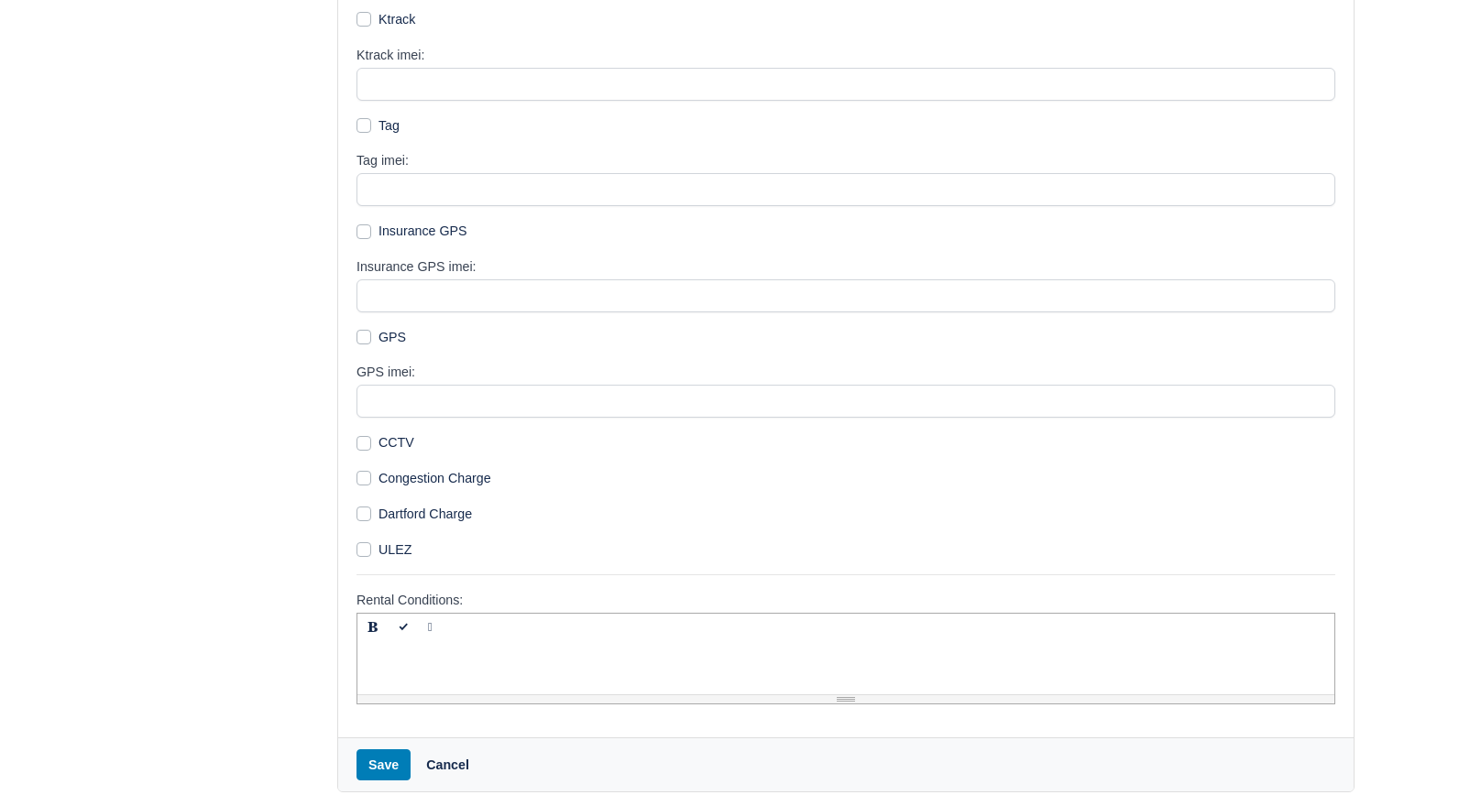
scroll to position [940, 0]
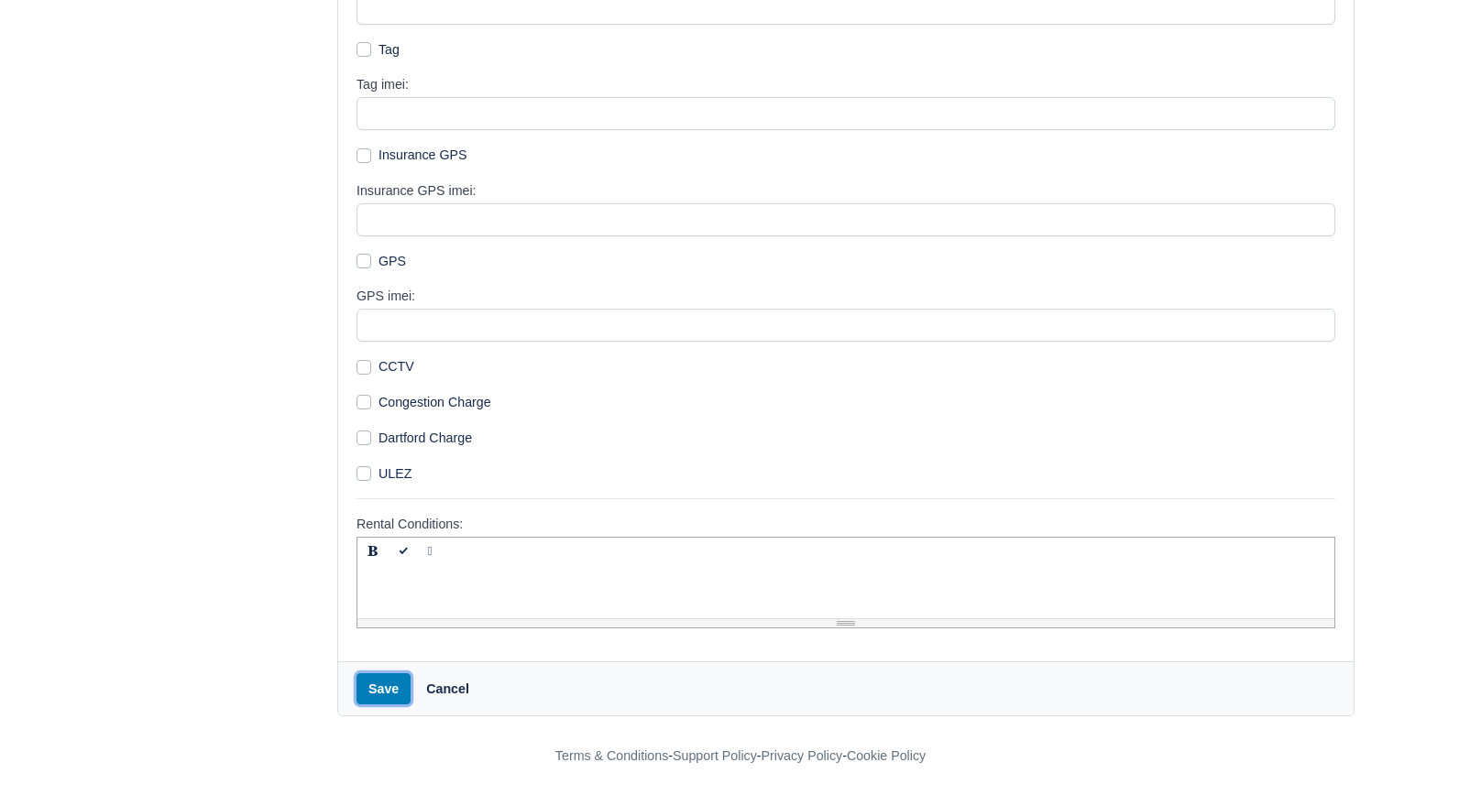
click at [385, 693] on button "Save" at bounding box center [383, 688] width 54 height 31
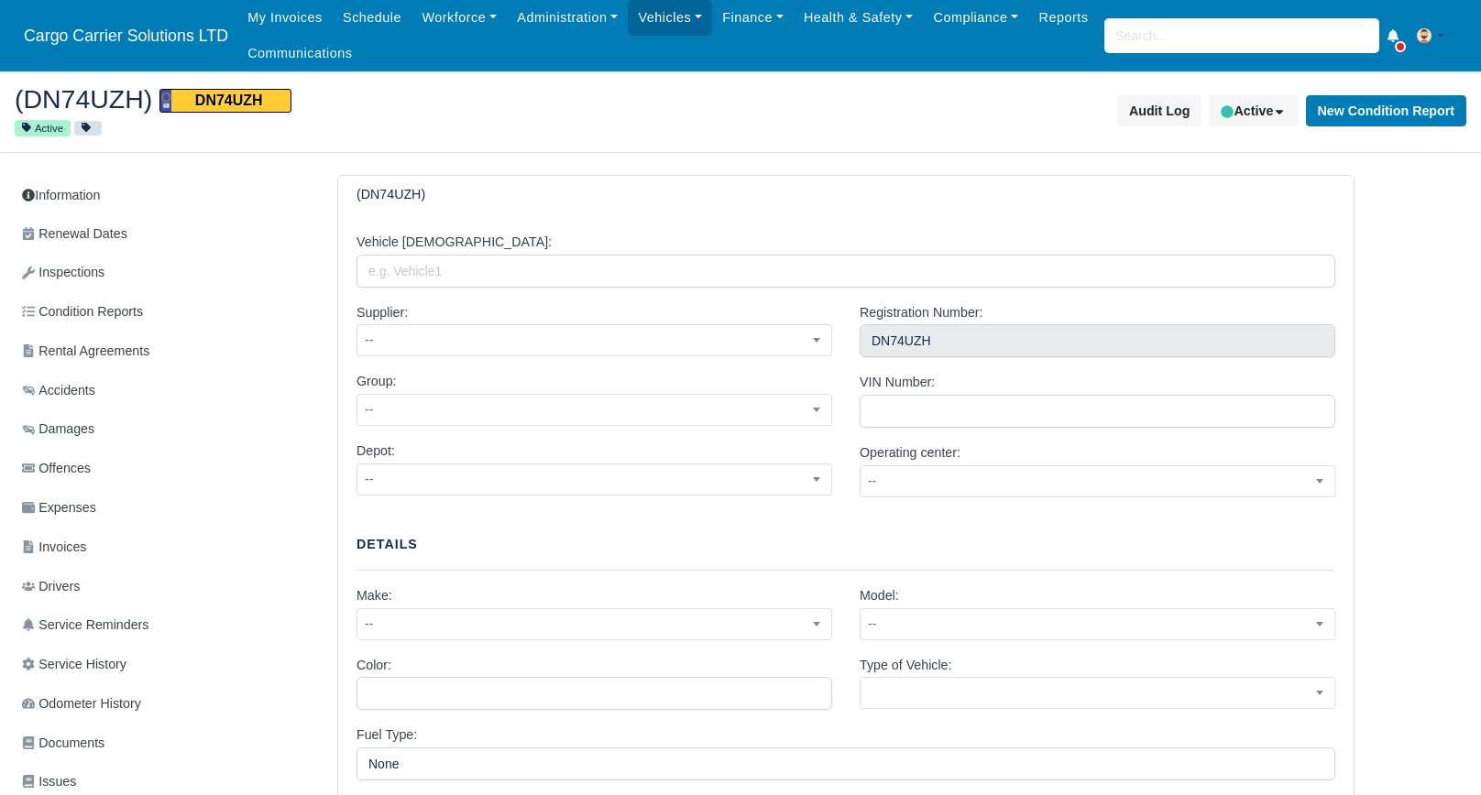
select select "1"
select select "2"
select select "3"
select select "2"
select select "9"
